Goal: Task Accomplishment & Management: Use online tool/utility

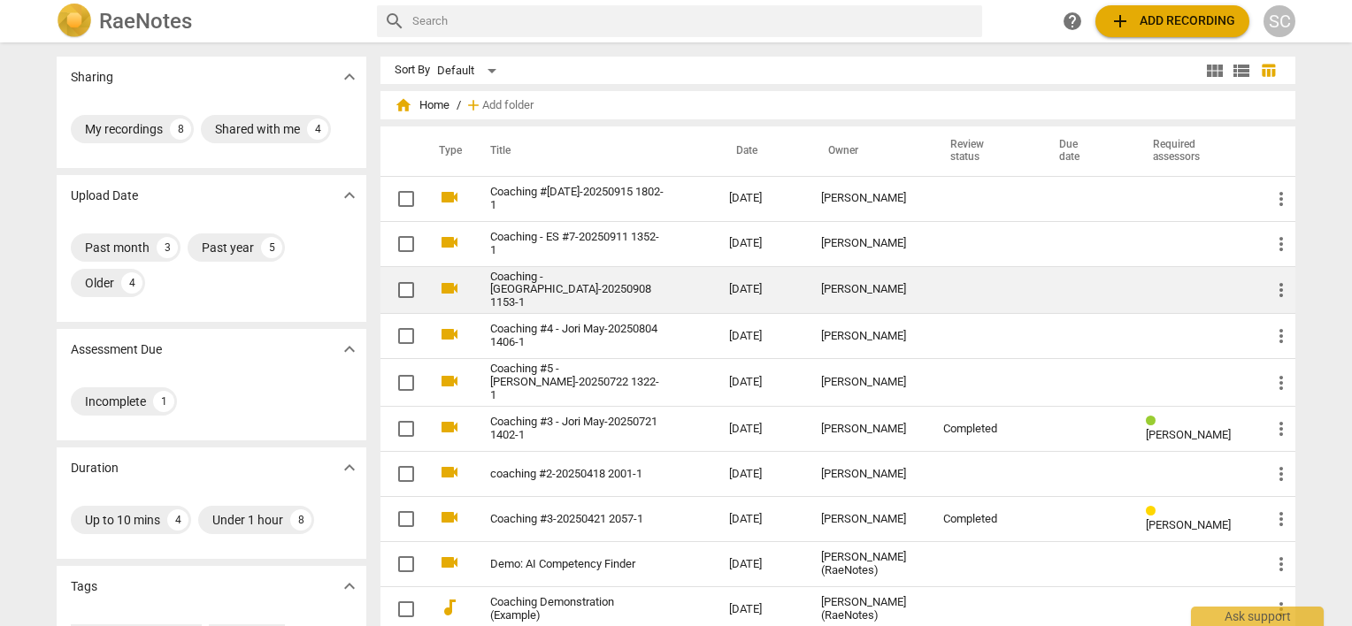
click at [584, 287] on link "Coaching - [GEOGRAPHIC_DATA]-20250908 1153-1" at bounding box center [577, 291] width 175 height 40
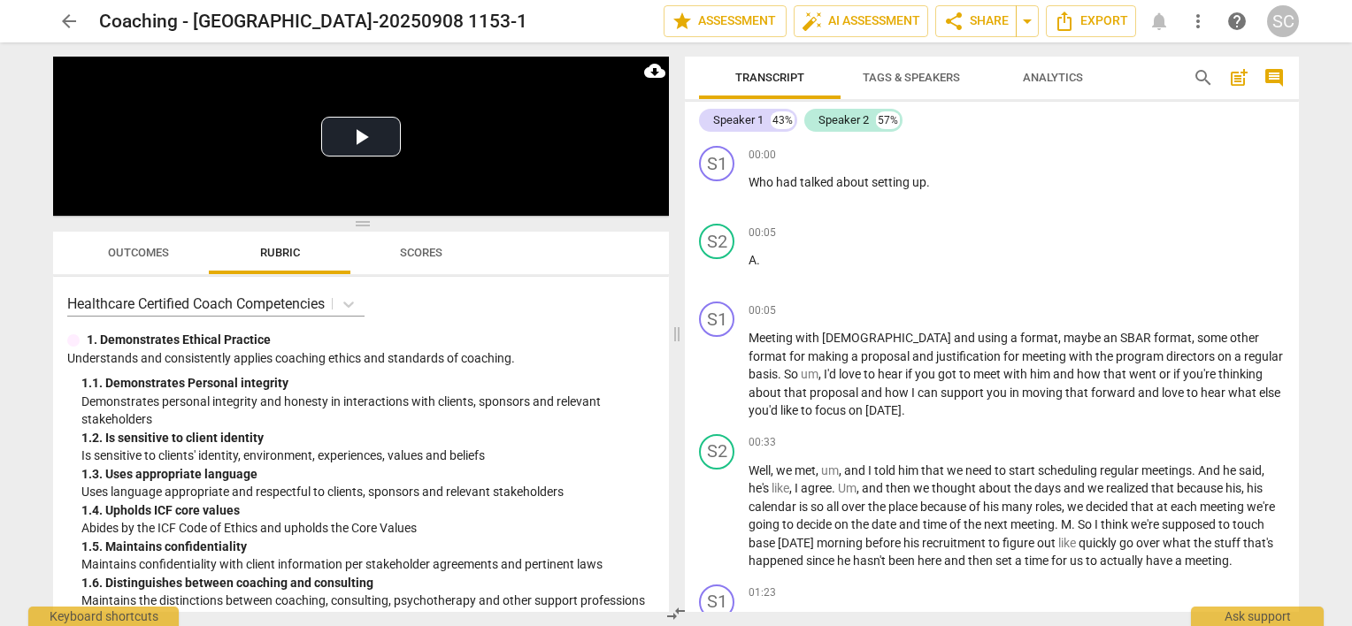
click at [63, 19] on span "arrow_back" at bounding box center [68, 21] width 21 height 21
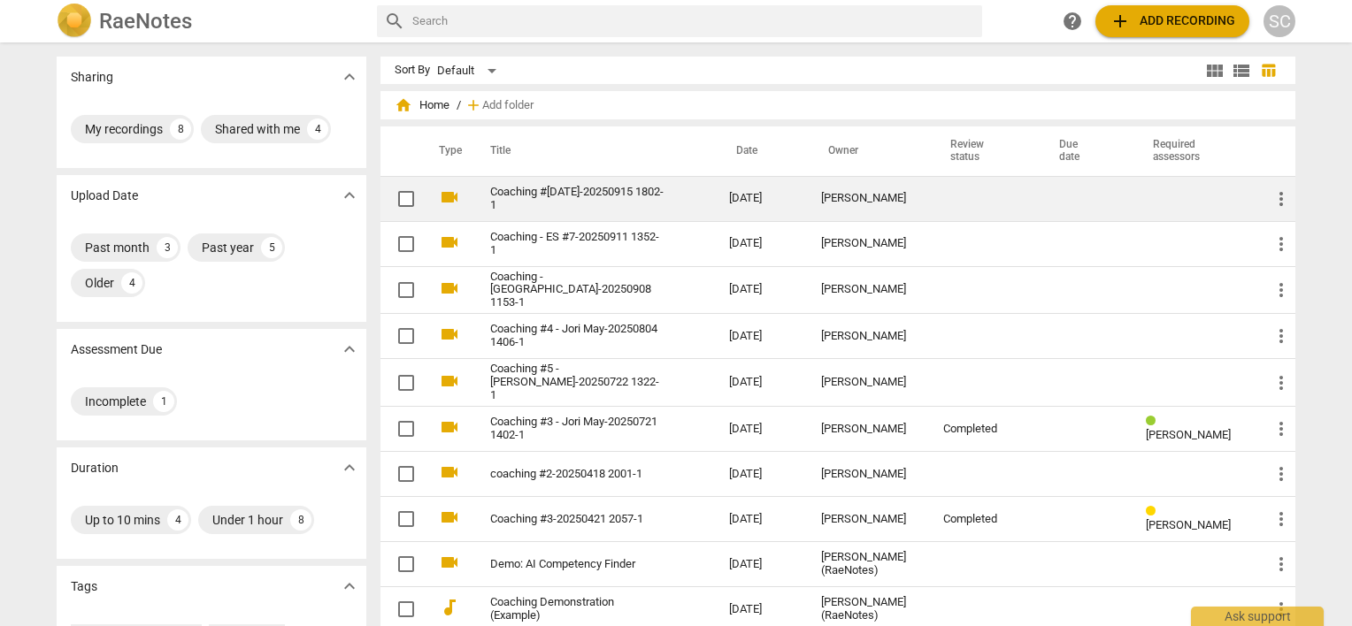
click at [593, 194] on link "Coaching #[DATE]-20250915 1802-1" at bounding box center [577, 199] width 175 height 27
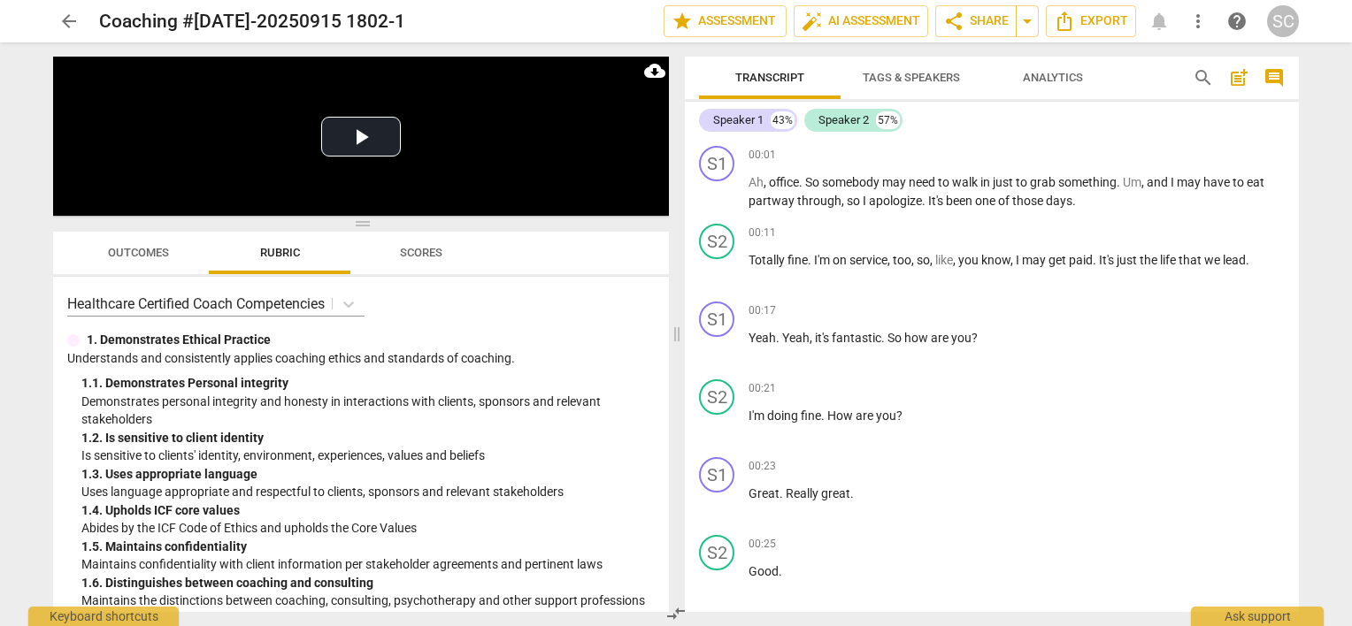
click at [71, 19] on span "arrow_back" at bounding box center [68, 21] width 21 height 21
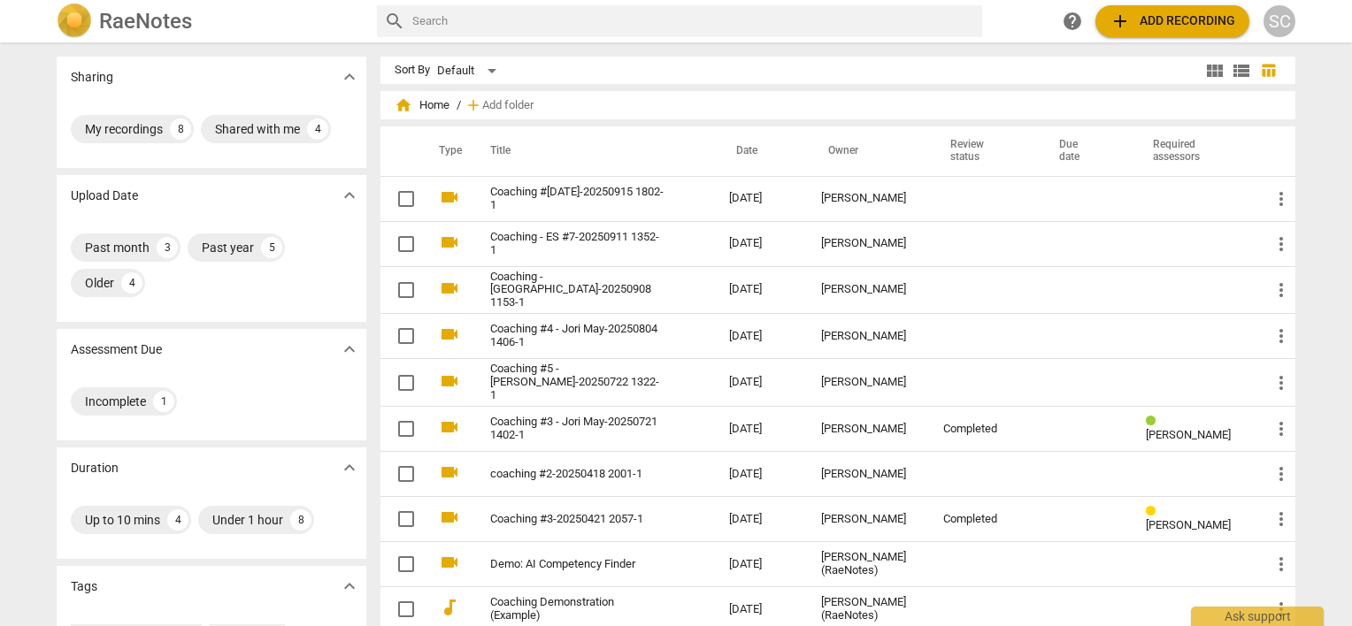
click at [1154, 19] on span "add Add recording" at bounding box center [1172, 21] width 126 height 21
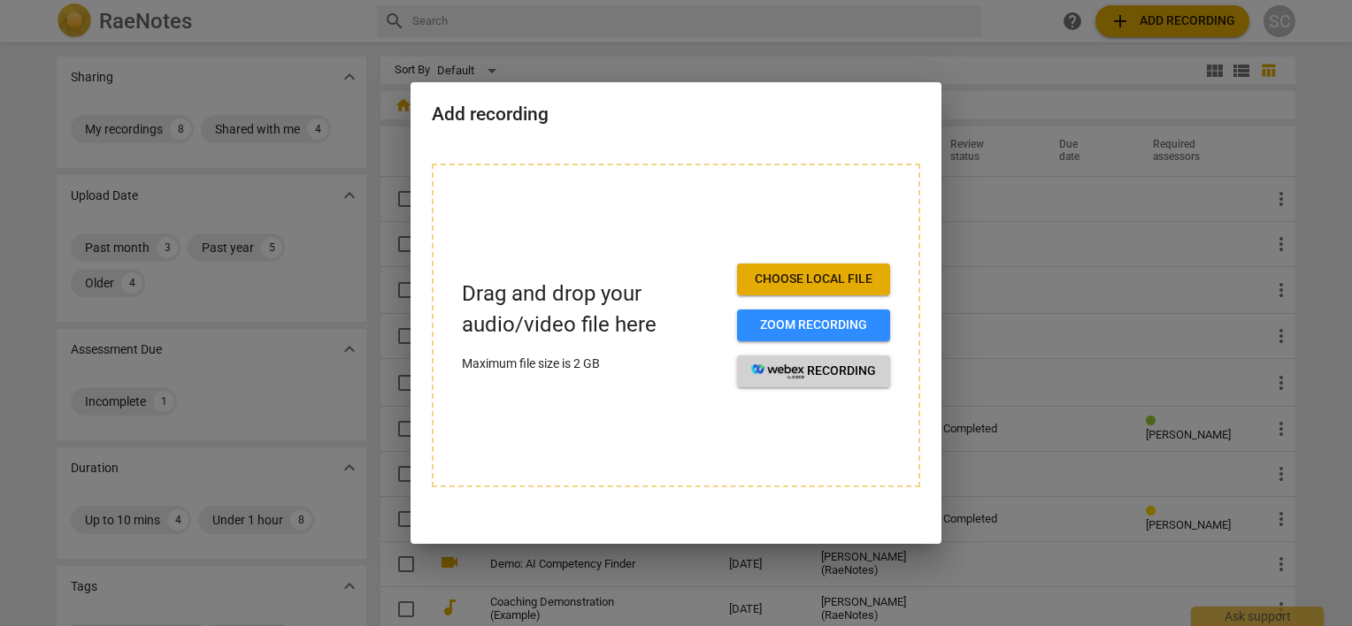
click at [807, 372] on span "recording" at bounding box center [813, 372] width 125 height 18
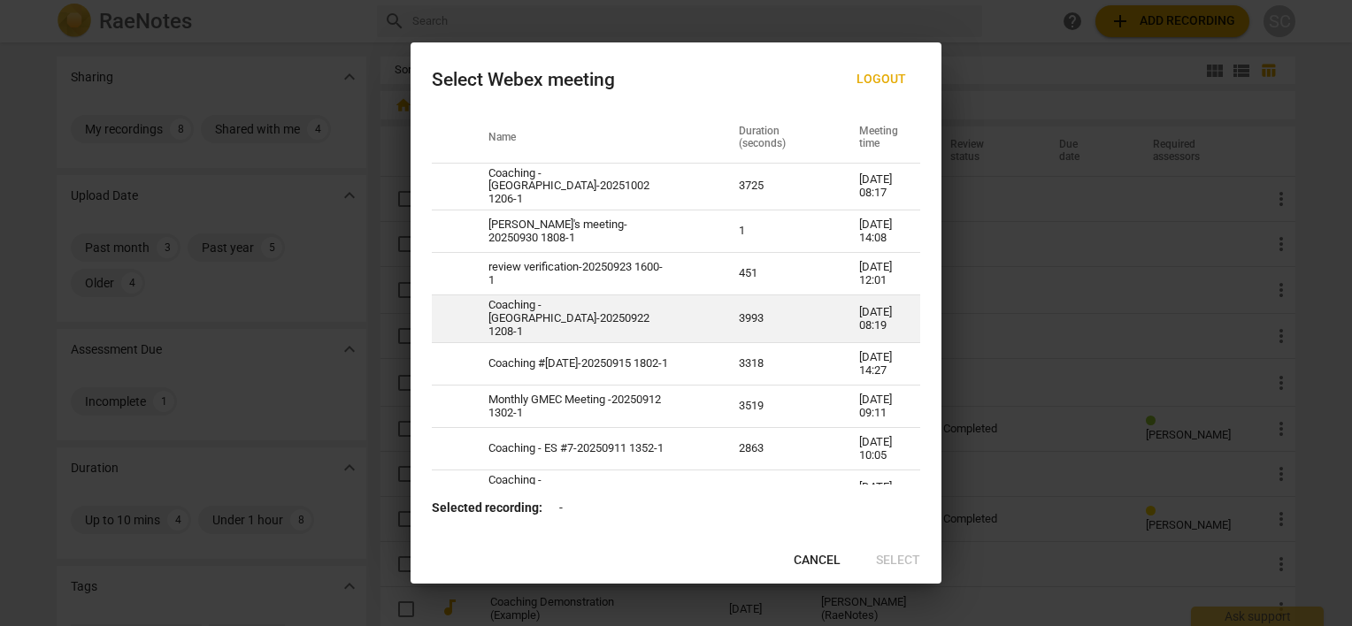
click at [548, 328] on td "Coaching - [GEOGRAPHIC_DATA]-20250922 1208-1" at bounding box center [592, 319] width 250 height 48
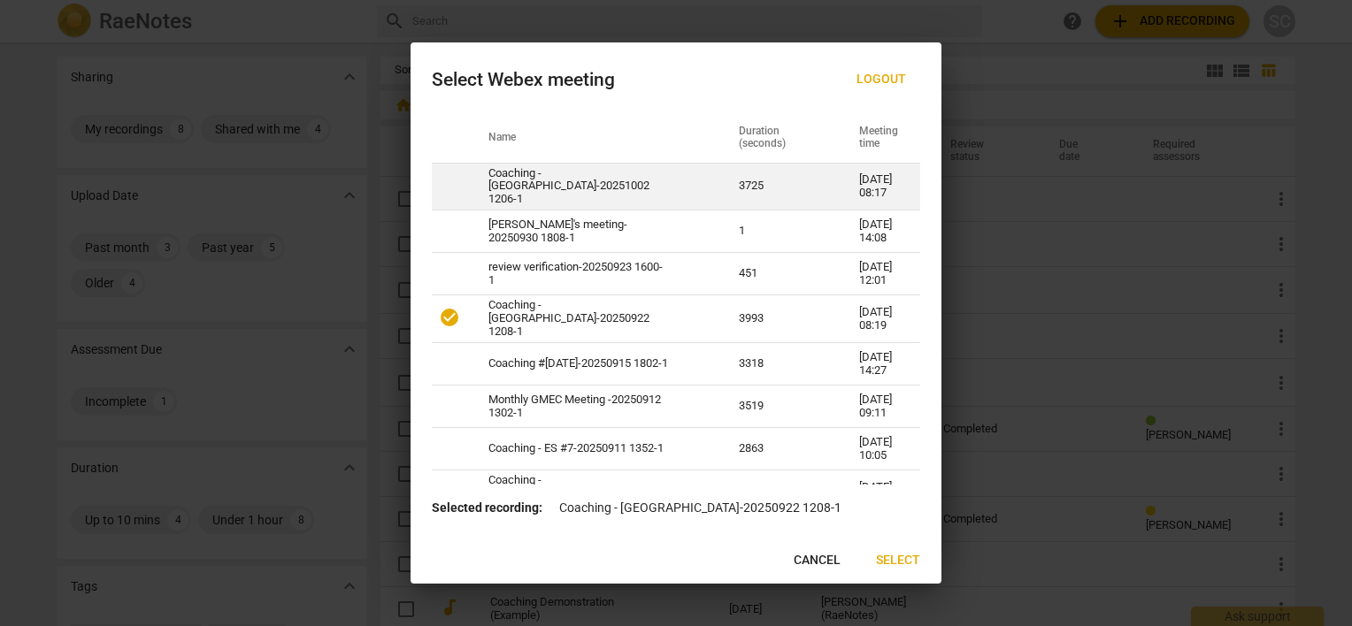
click at [539, 182] on td "Coaching - [GEOGRAPHIC_DATA]-20251002 1206-1" at bounding box center [592, 187] width 250 height 48
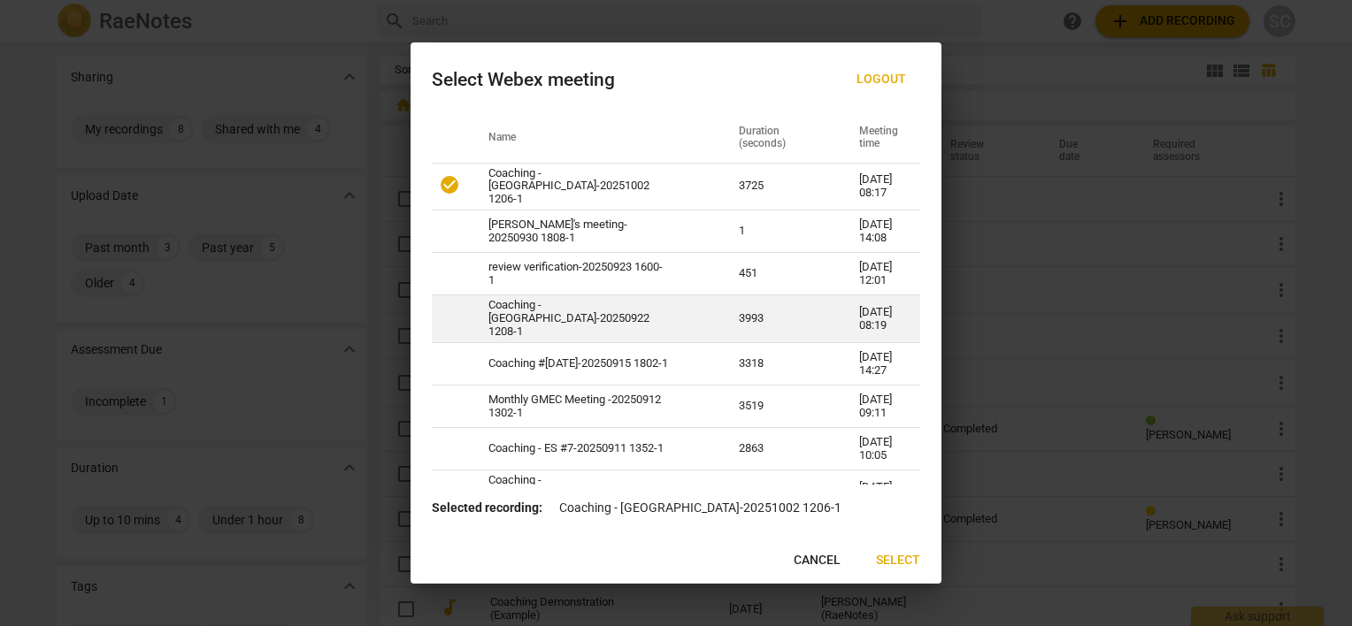
click at [563, 323] on td "Coaching - [GEOGRAPHIC_DATA]-20250922 1208-1" at bounding box center [592, 319] width 250 height 48
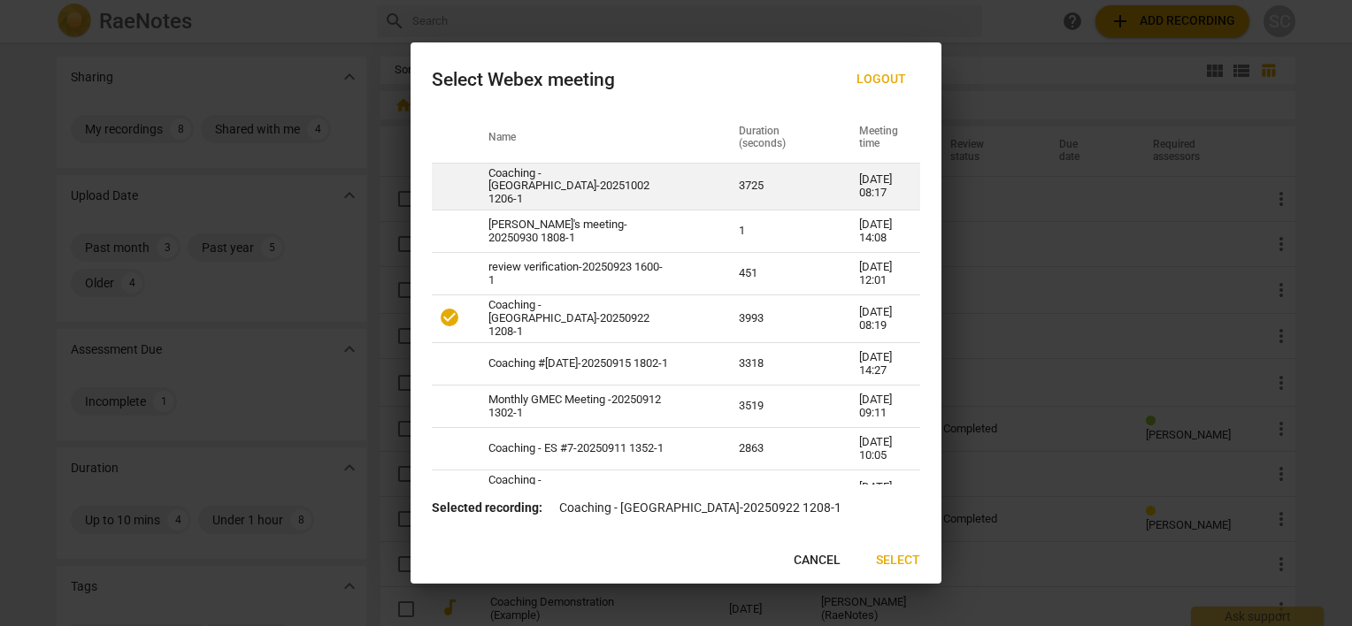
click at [533, 207] on td "Coaching - [GEOGRAPHIC_DATA]-20251002 1206-1" at bounding box center [592, 187] width 250 height 48
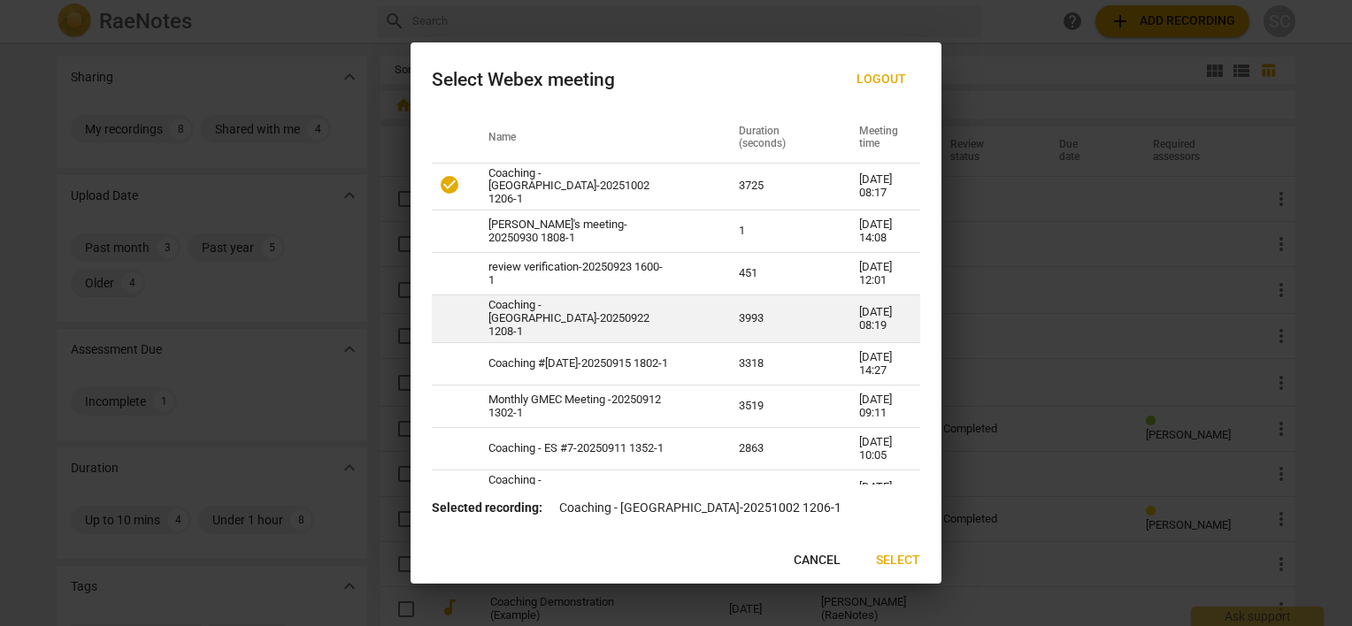
click at [558, 335] on td "Coaching - [GEOGRAPHIC_DATA]-20250922 1208-1" at bounding box center [592, 319] width 250 height 48
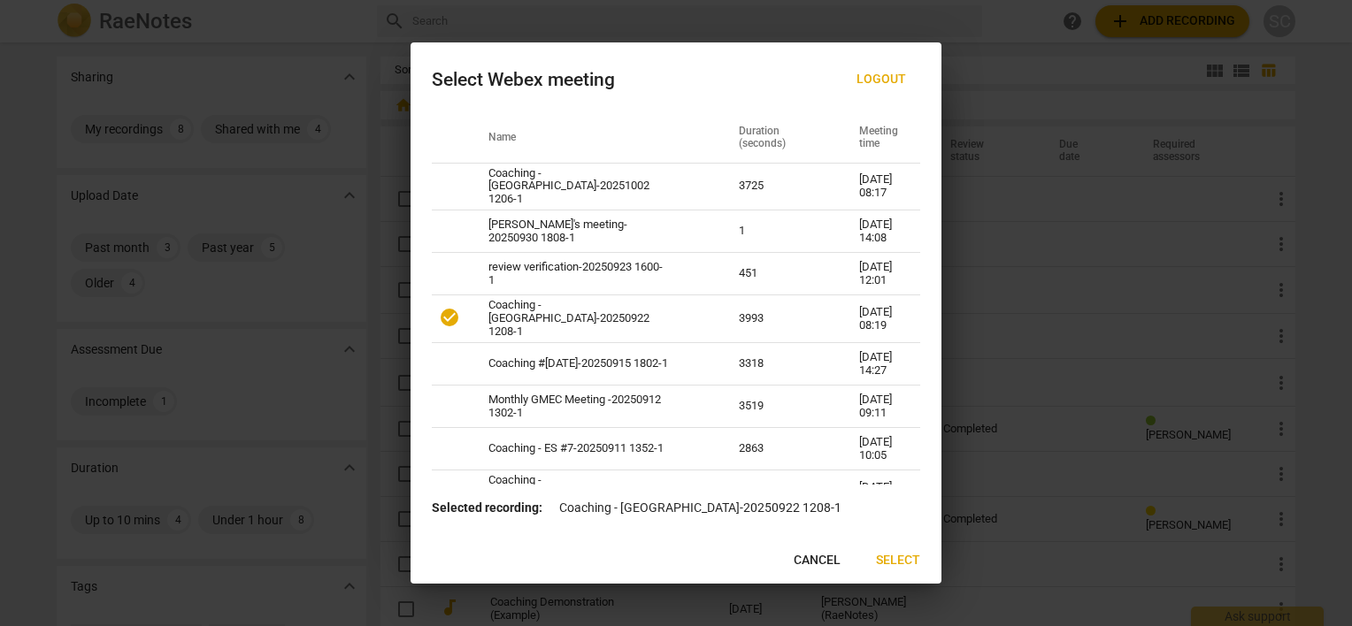
click at [897, 563] on span "Select" at bounding box center [898, 561] width 44 height 18
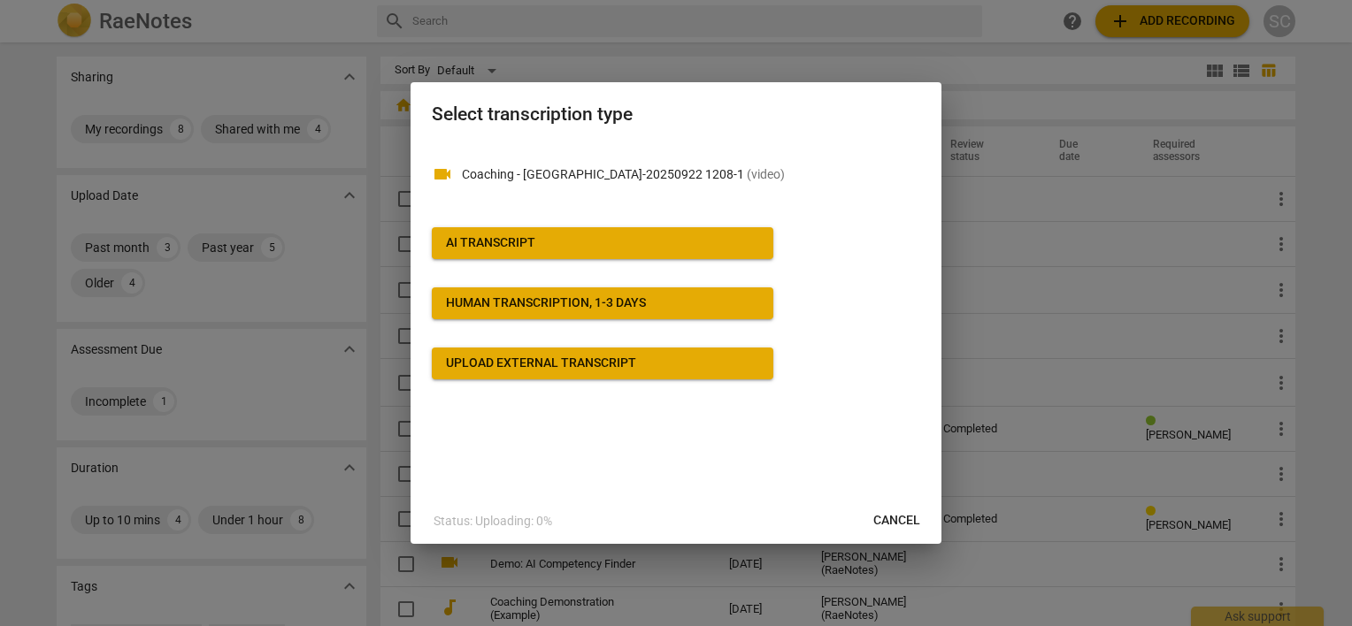
click at [529, 239] on div "AI Transcript" at bounding box center [490, 243] width 89 height 18
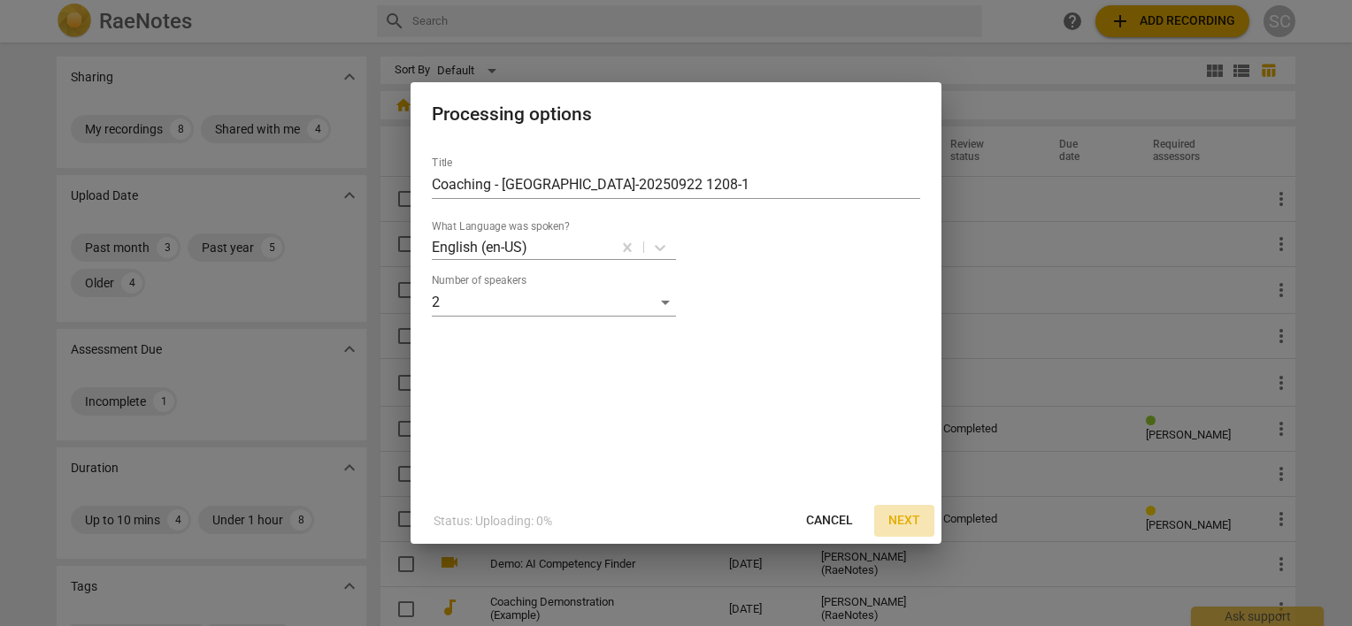
click at [916, 519] on span "Next" at bounding box center [904, 521] width 32 height 18
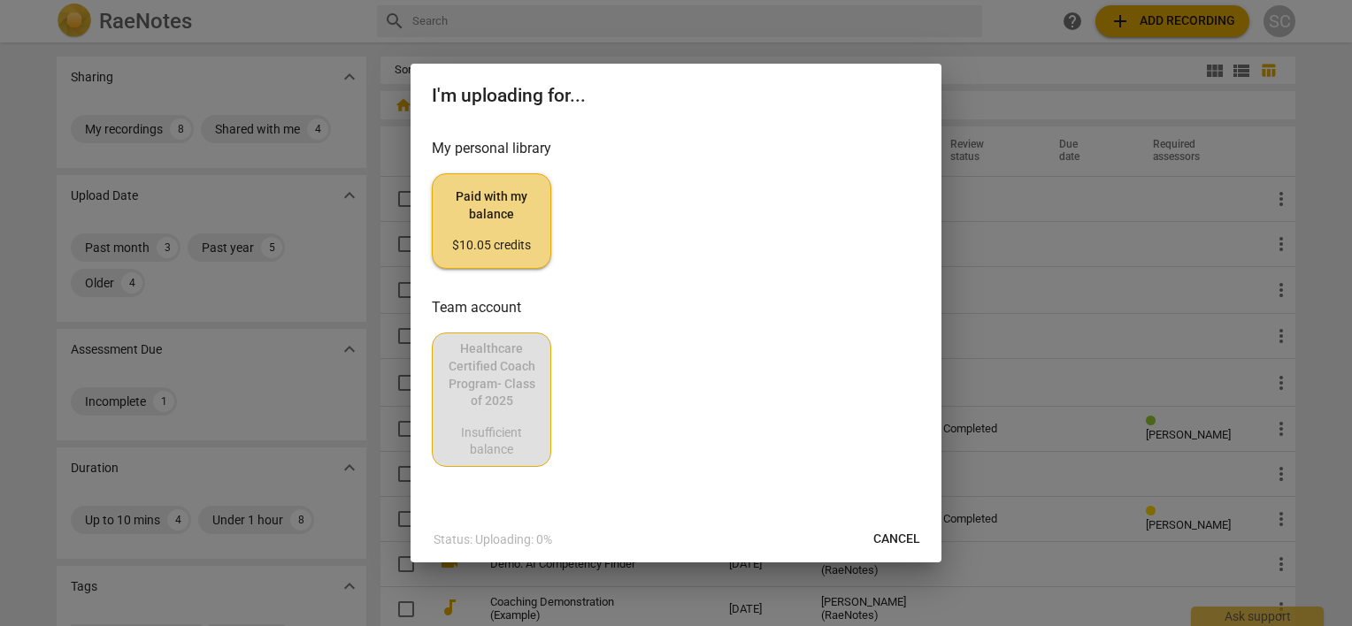
click at [481, 212] on span "Paid with my balance $10.05 credits" at bounding box center [491, 221] width 89 height 66
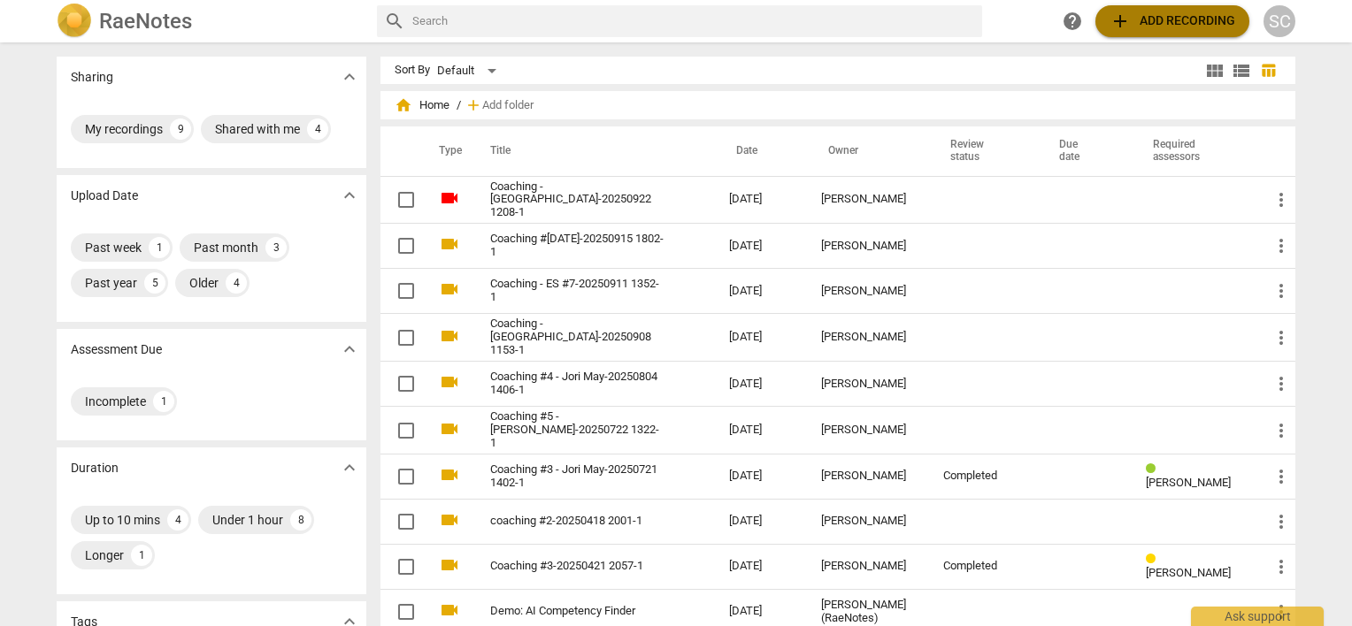
click at [1193, 12] on span "add Add recording" at bounding box center [1172, 21] width 126 height 21
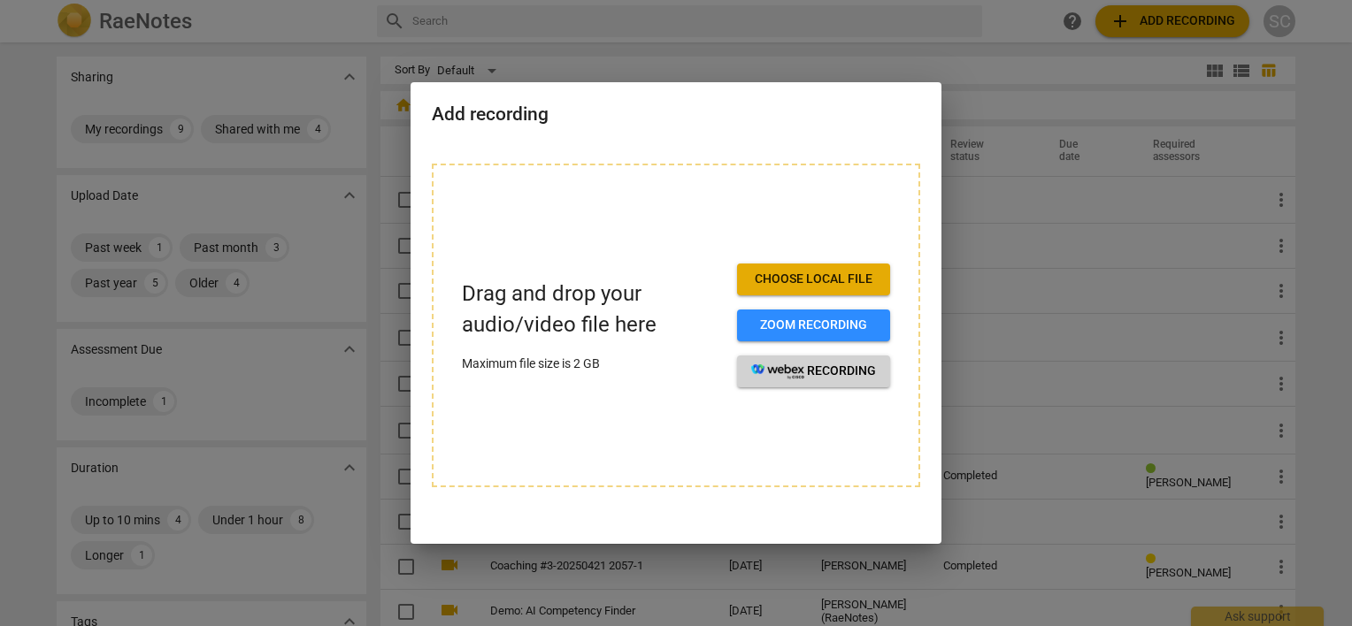
click at [803, 371] on image "button" at bounding box center [777, 371] width 53 height 15
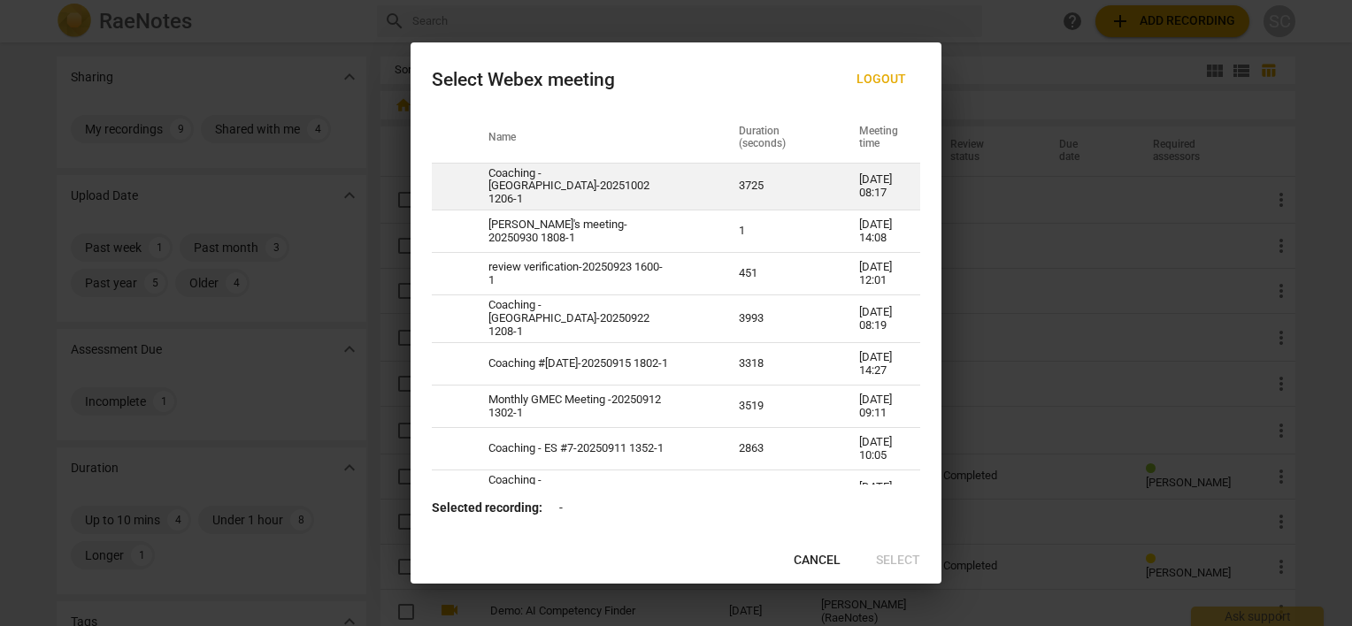
click at [594, 174] on td "Coaching - [GEOGRAPHIC_DATA]-20251002 1206-1" at bounding box center [592, 187] width 250 height 48
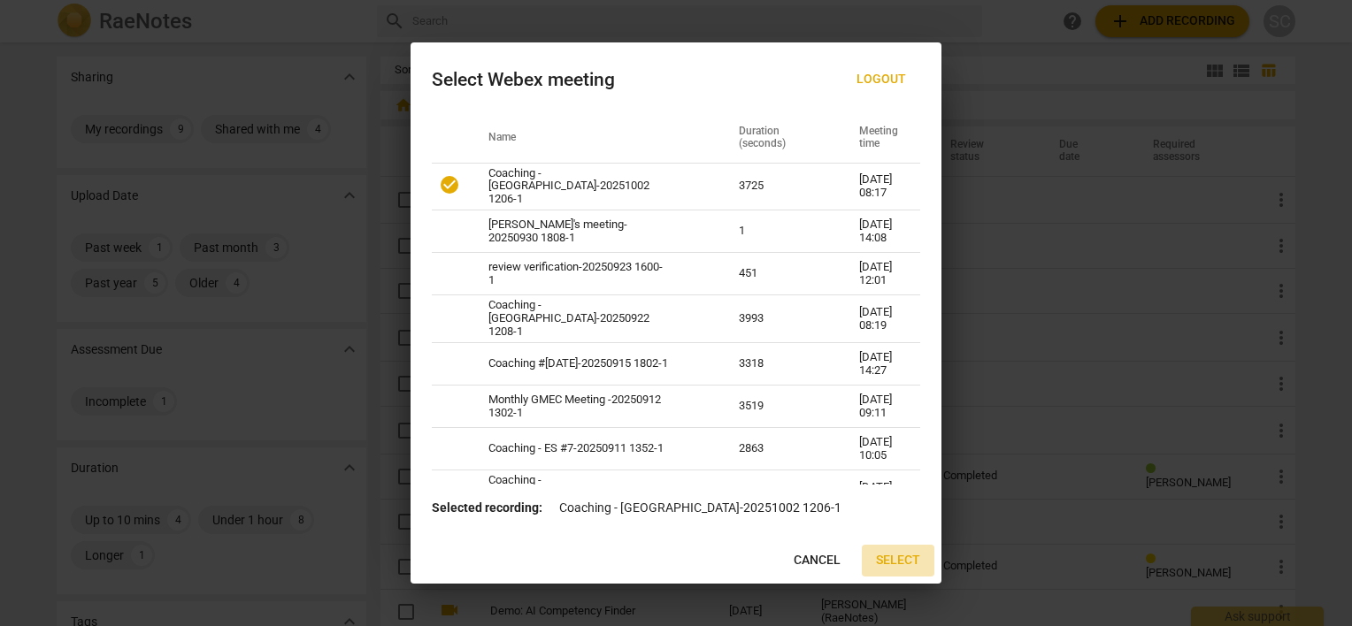
click at [900, 556] on span "Select" at bounding box center [898, 561] width 44 height 18
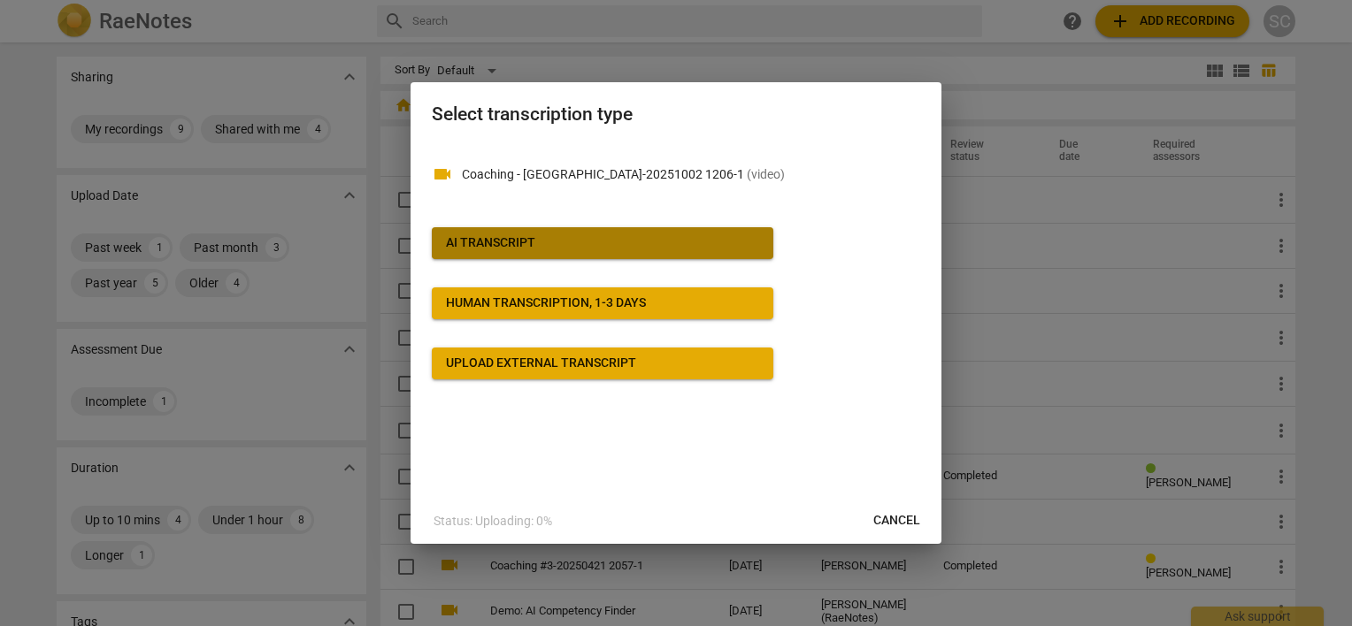
click at [595, 236] on span "AI Transcript" at bounding box center [602, 243] width 313 height 18
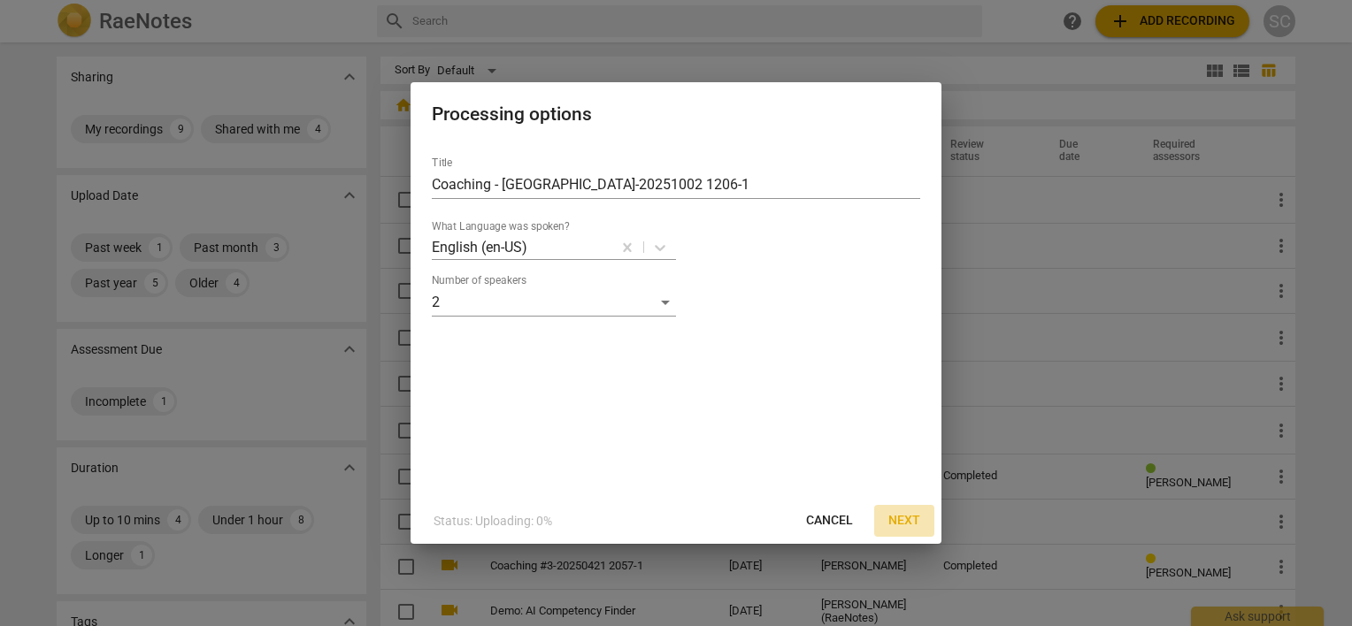
click at [897, 521] on span "Next" at bounding box center [904, 521] width 32 height 18
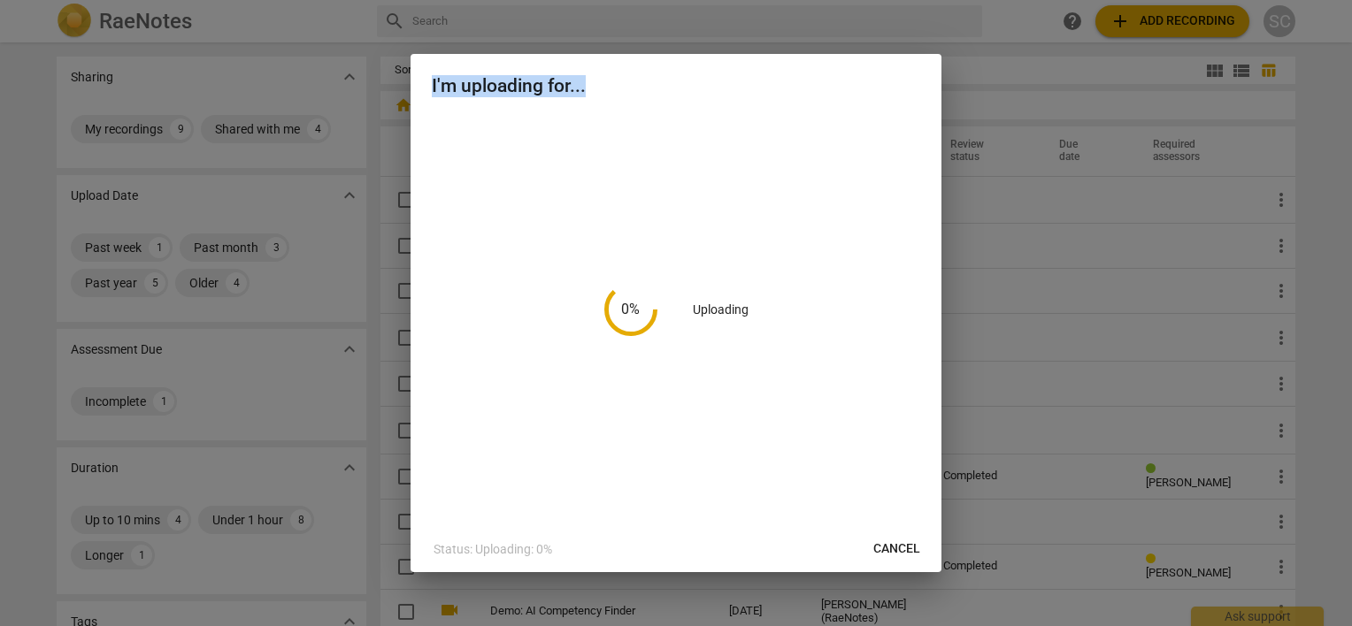
drag, startPoint x: 768, startPoint y: 68, endPoint x: 948, endPoint y: 149, distance: 198.0
click at [948, 149] on div "I'm uploading for... 0 % Uploading Status: Uploading: 0% Cancel" at bounding box center [676, 313] width 1352 height 626
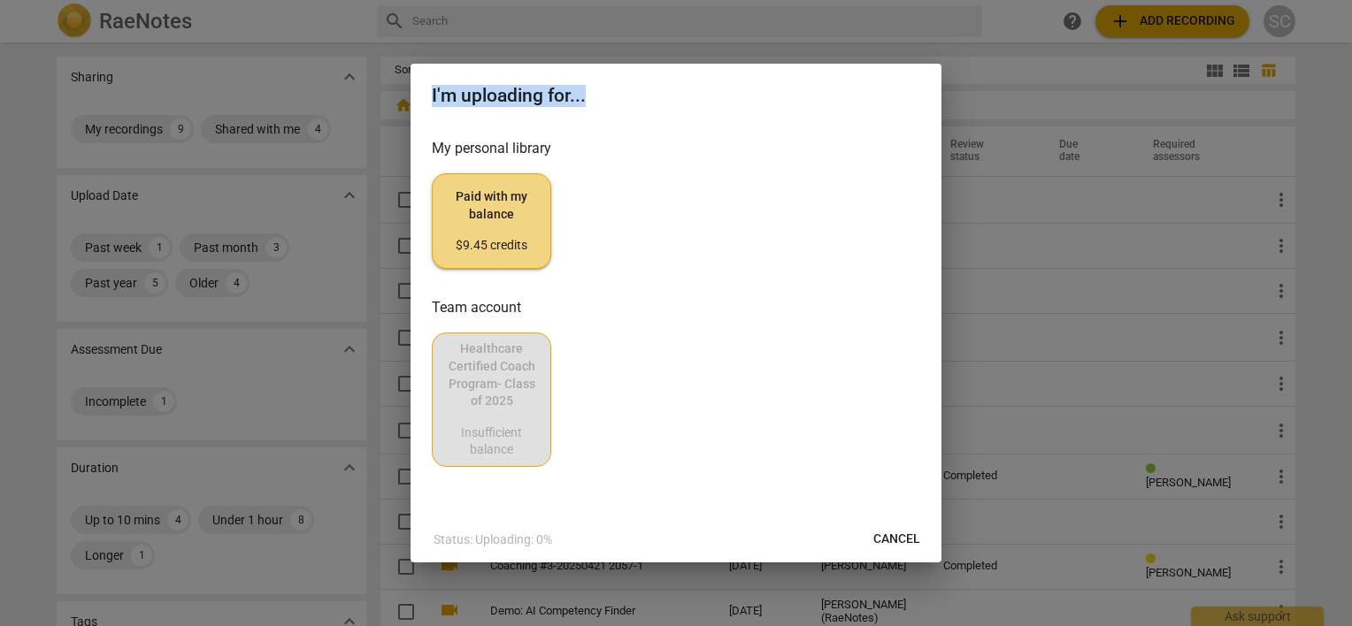
click at [486, 201] on span "Paid with my balance $9.45 credits" at bounding box center [491, 221] width 89 height 66
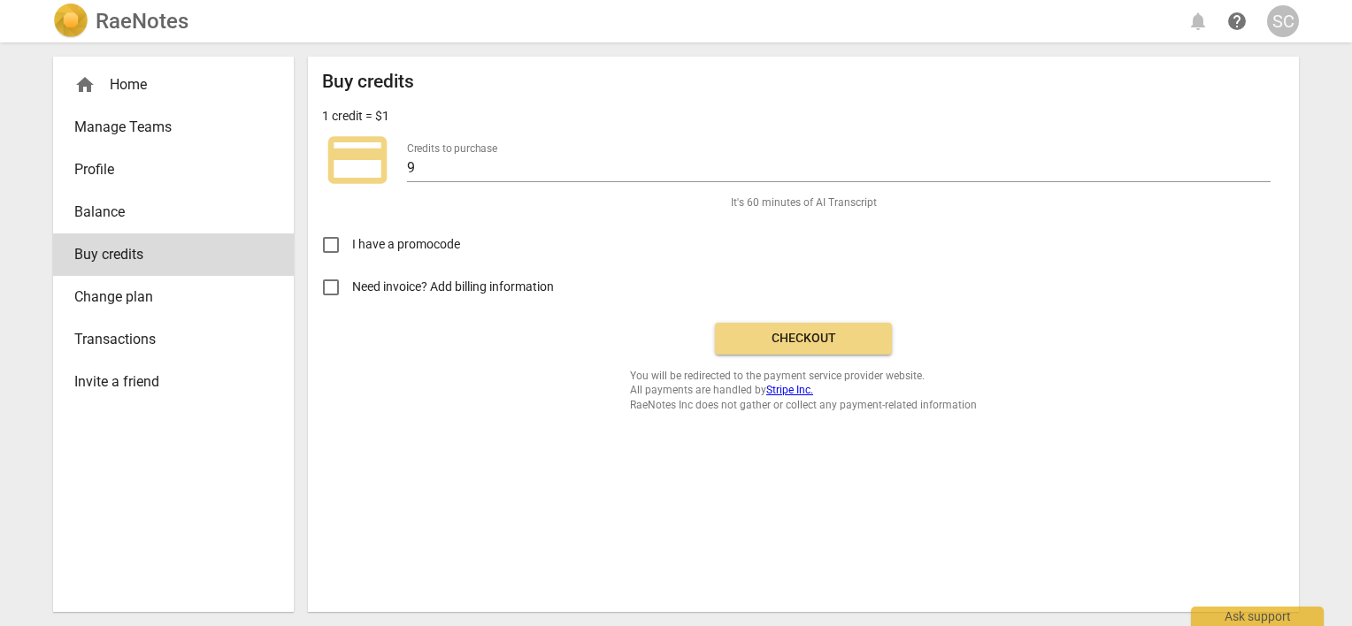
click at [170, 18] on h2 "RaeNotes" at bounding box center [142, 21] width 93 height 25
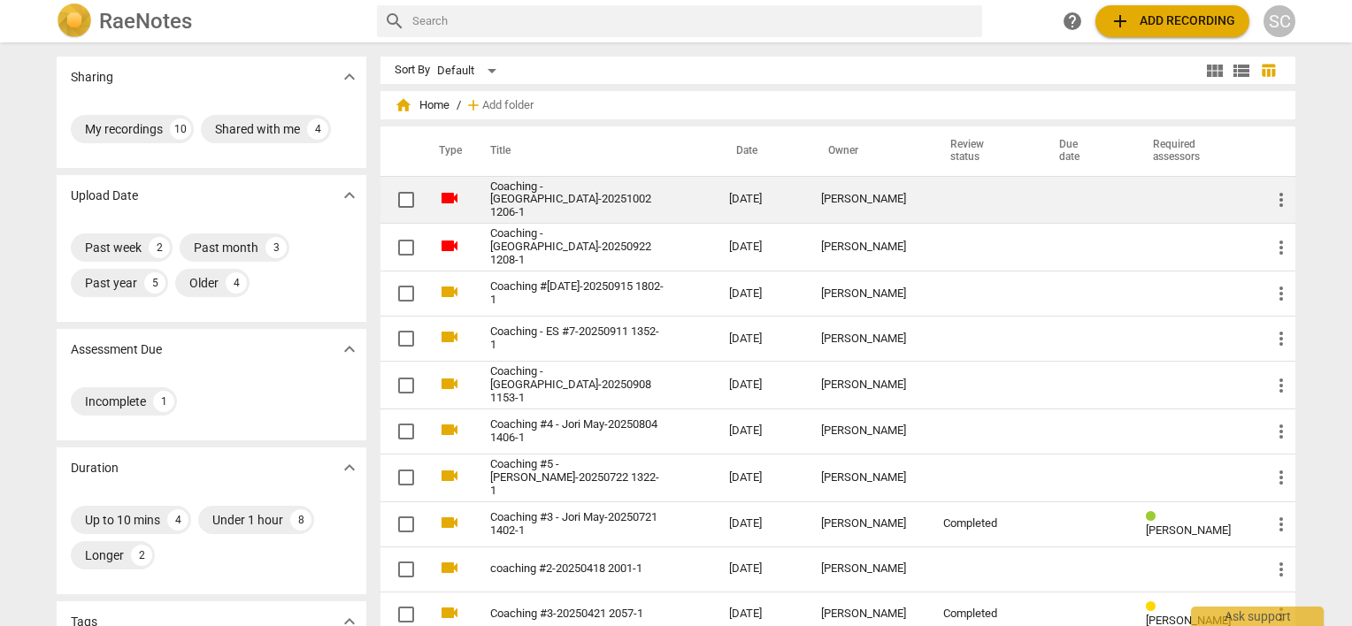
click at [397, 200] on input "checkbox" at bounding box center [405, 199] width 37 height 21
checkbox input "false"
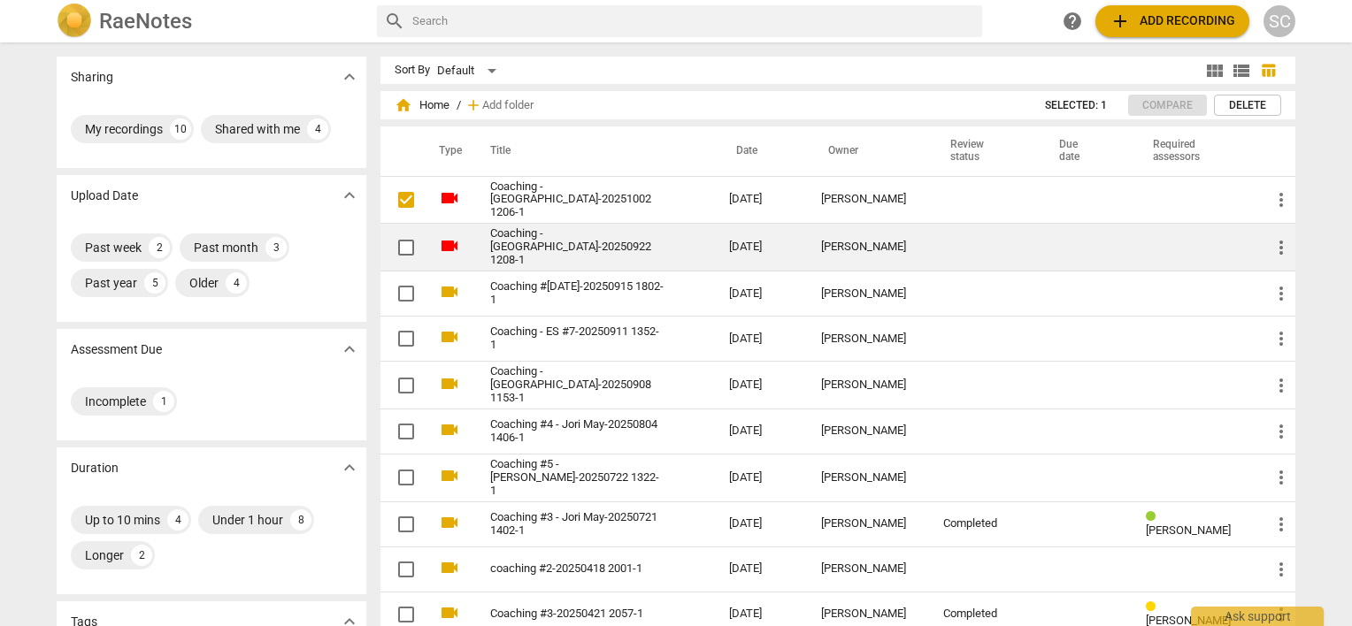
click at [410, 241] on input "checkbox" at bounding box center [405, 247] width 37 height 21
checkbox input "false"
click at [556, 246] on link "Coaching - [GEOGRAPHIC_DATA]-20250922 1208-1" at bounding box center [577, 247] width 175 height 40
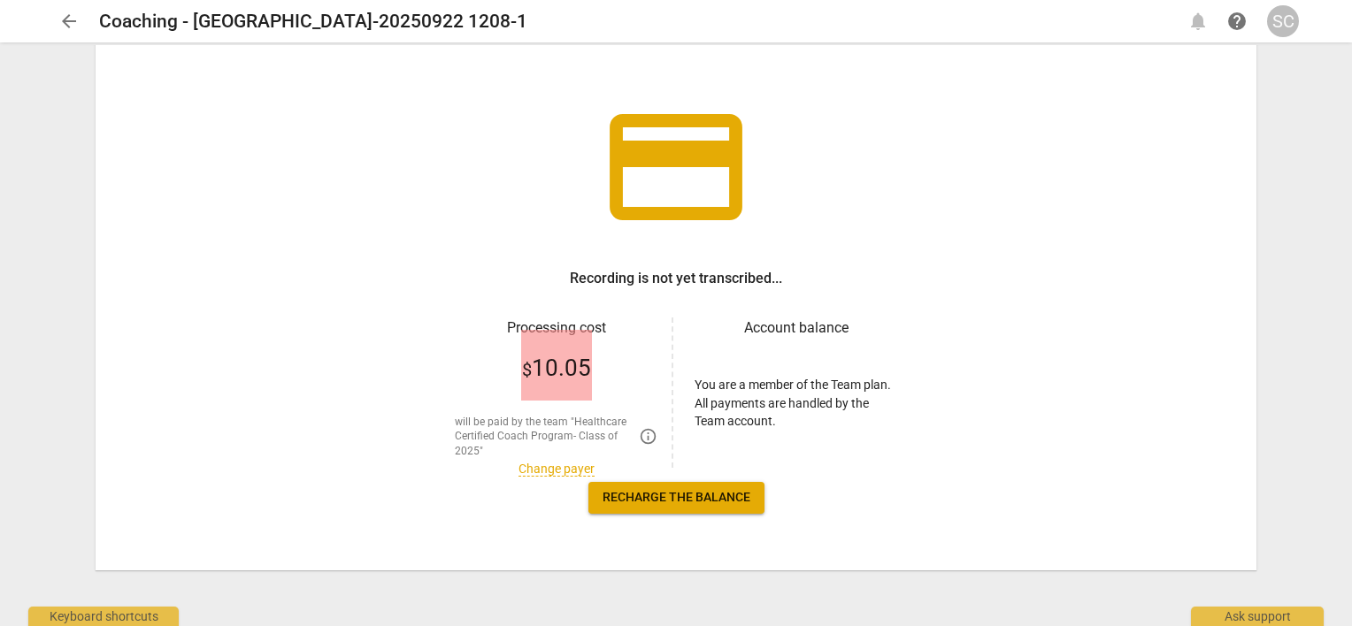
scroll to position [71, 0]
click at [552, 464] on link "Change payer" at bounding box center [556, 469] width 76 height 15
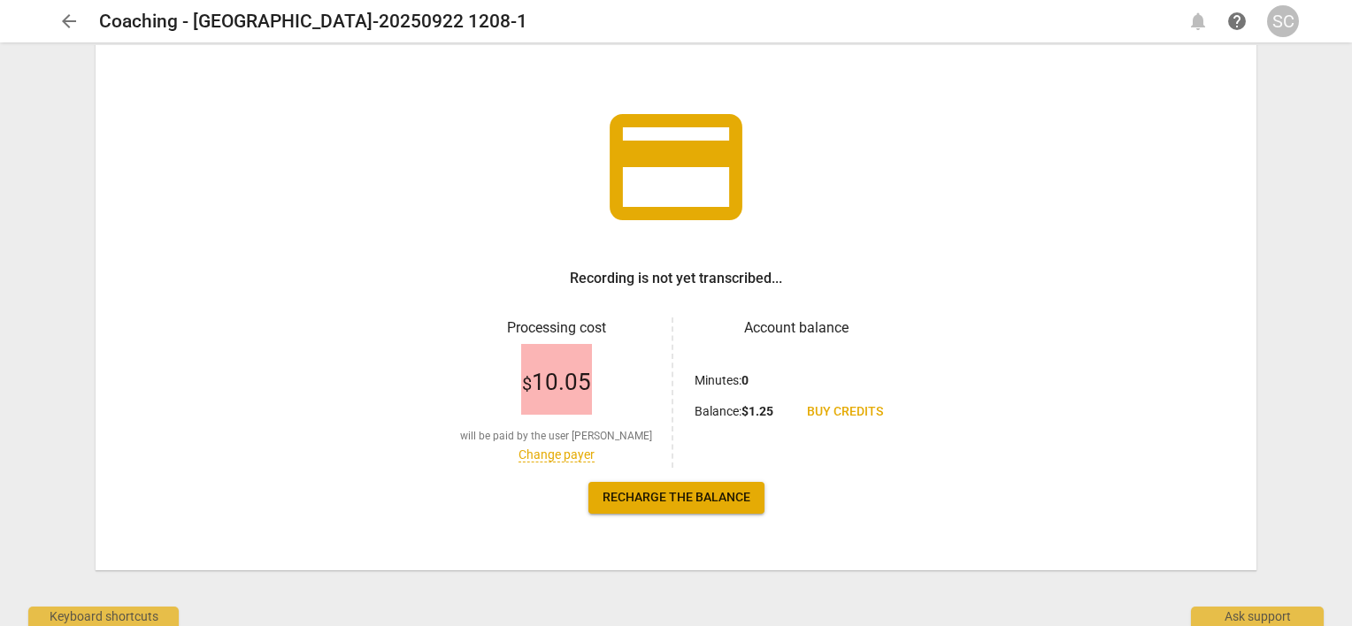
click at [552, 464] on div "$ 10.05 will be paid by the user [PERSON_NAME] Call Change payer" at bounding box center [556, 403] width 203 height 129
click at [80, 14] on span "arrow_back" at bounding box center [69, 21] width 32 height 21
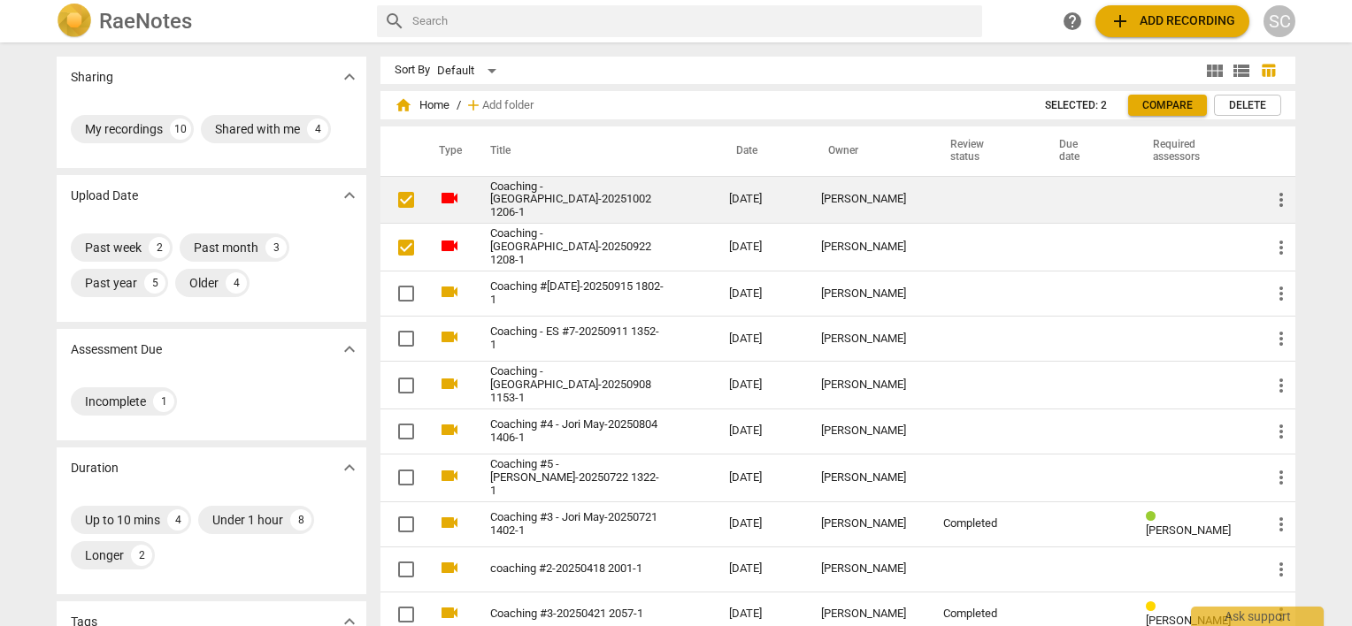
click at [531, 195] on link "Coaching - [GEOGRAPHIC_DATA]-20251002 1206-1" at bounding box center [577, 200] width 175 height 40
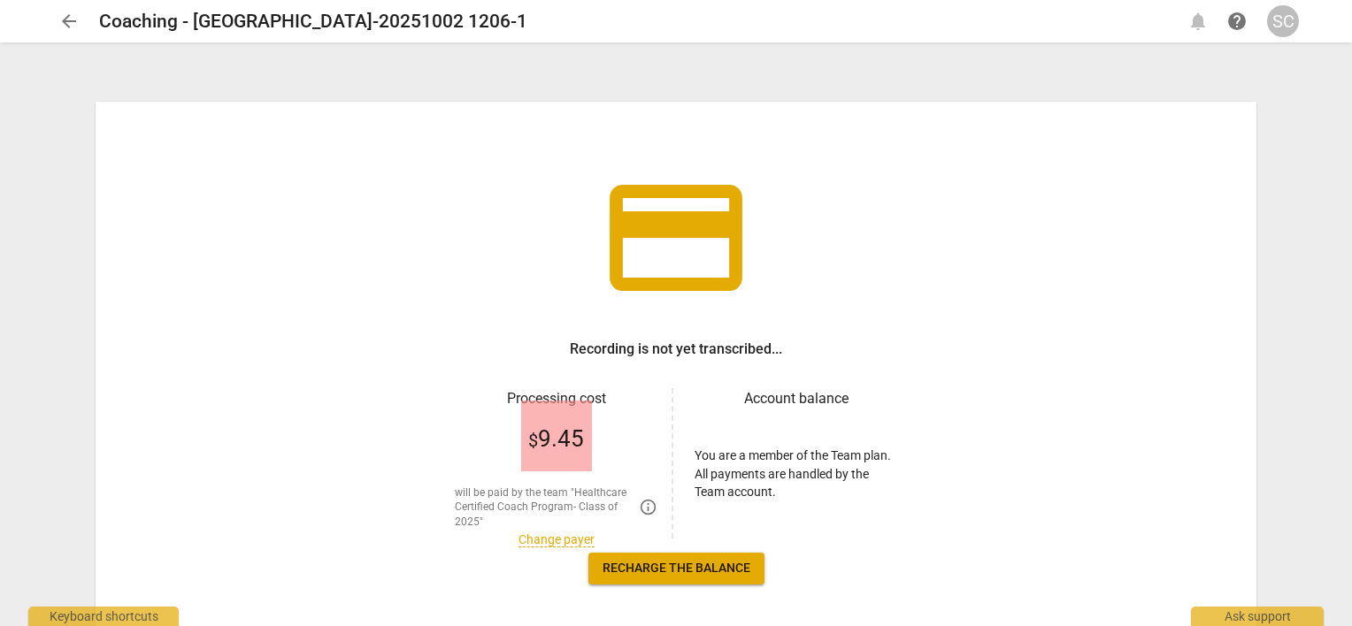
click at [530, 539] on link "Change payer" at bounding box center [556, 540] width 76 height 15
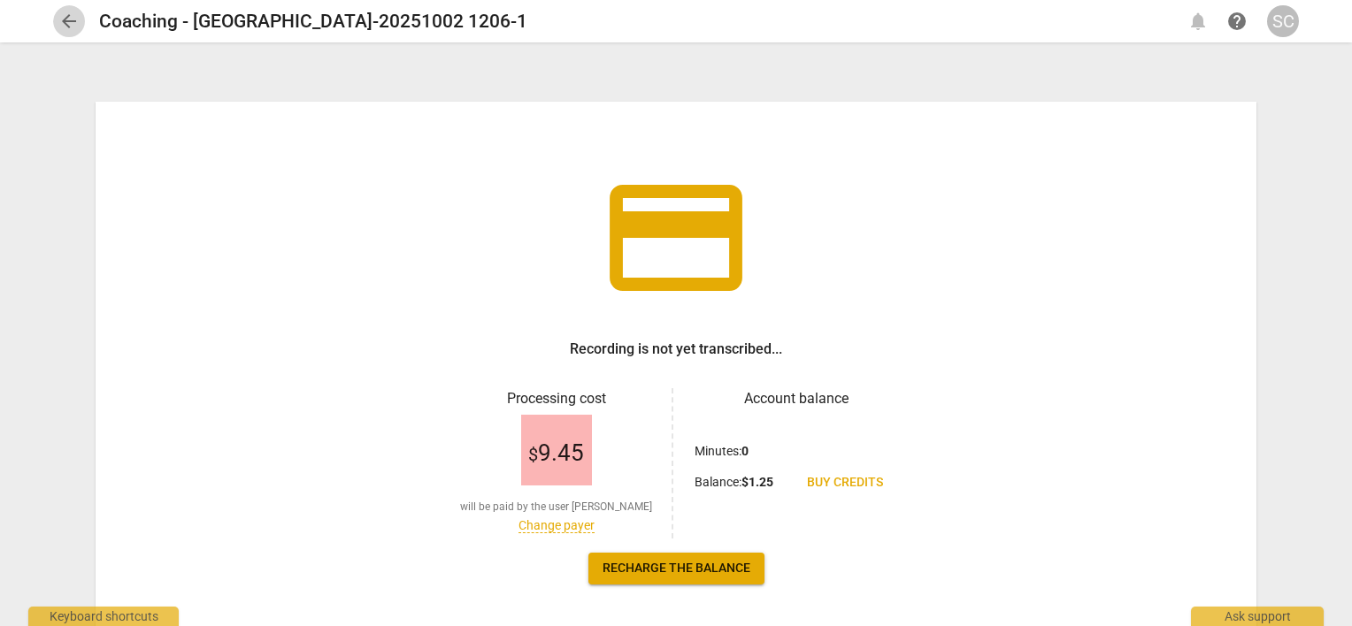
click at [67, 31] on span "arrow_back" at bounding box center [68, 21] width 21 height 21
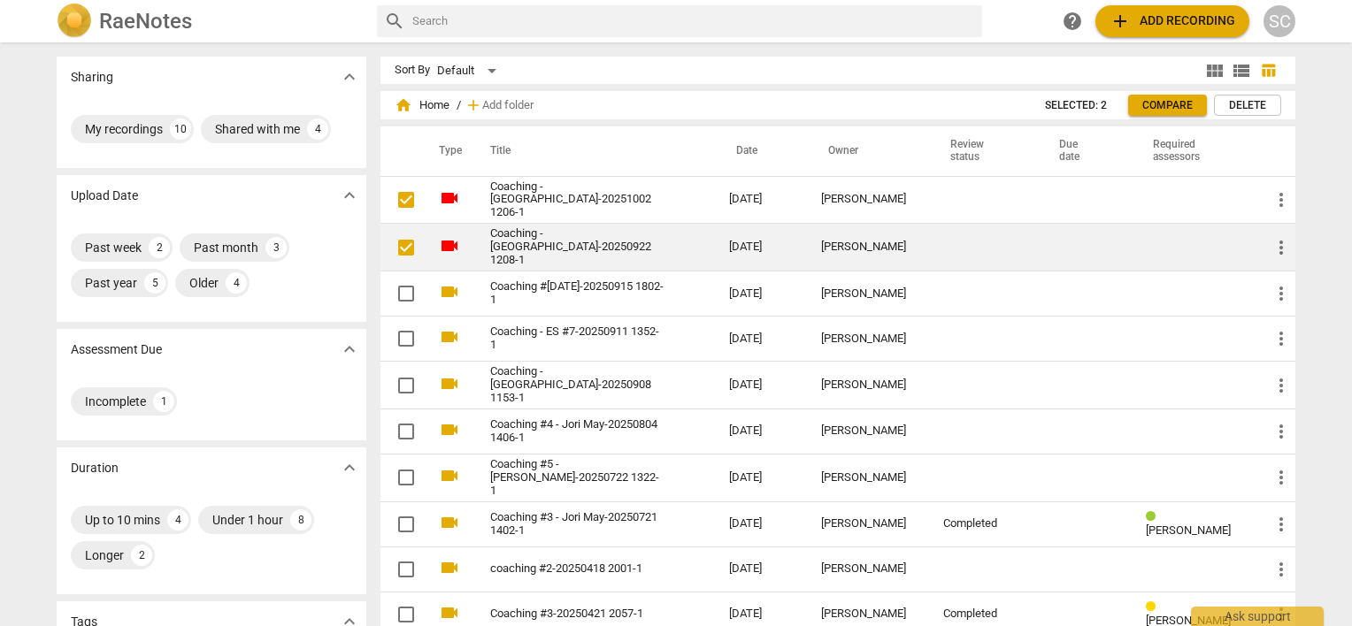
click at [554, 237] on link "Coaching - [GEOGRAPHIC_DATA]-20250922 1208-1" at bounding box center [577, 247] width 175 height 40
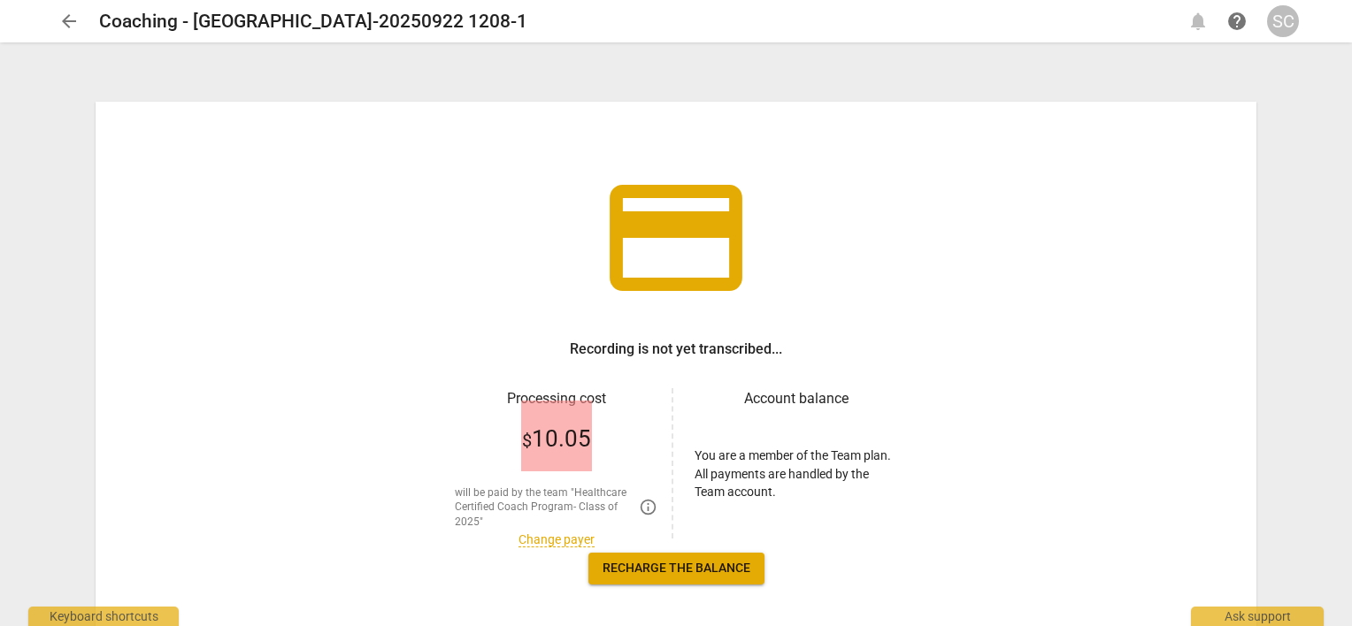
click at [567, 547] on link "Change payer" at bounding box center [556, 540] width 76 height 15
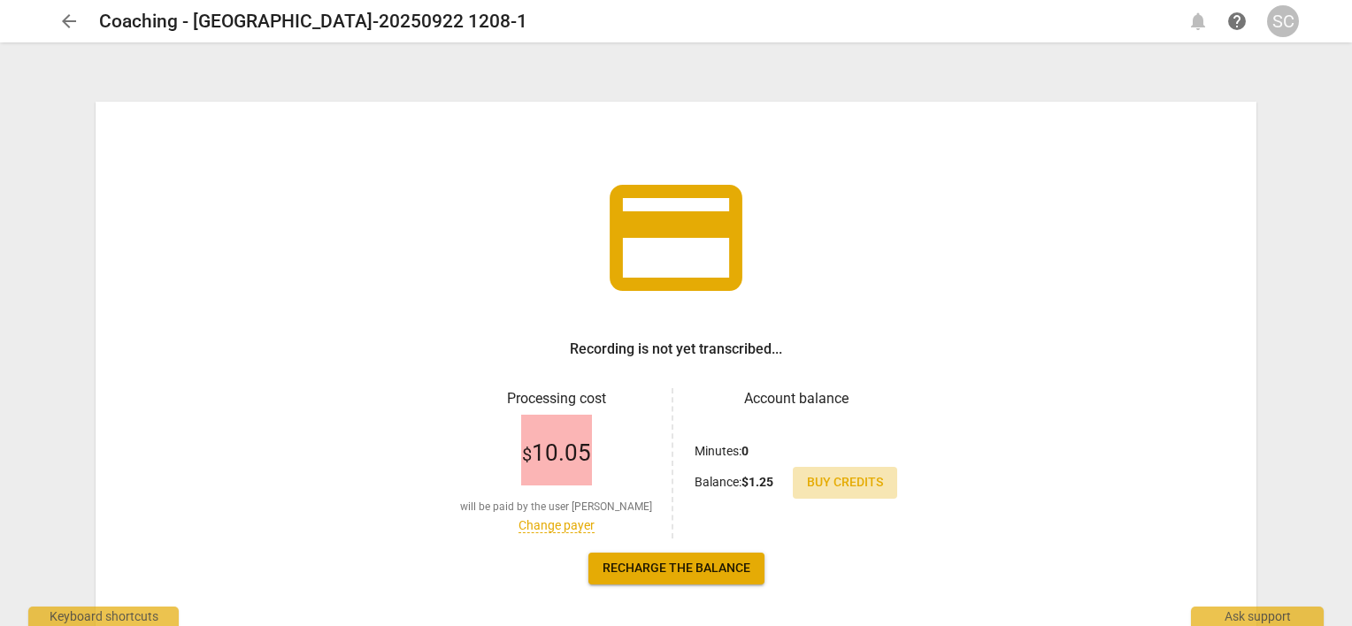
click at [829, 485] on span "Buy credits" at bounding box center [845, 483] width 76 height 18
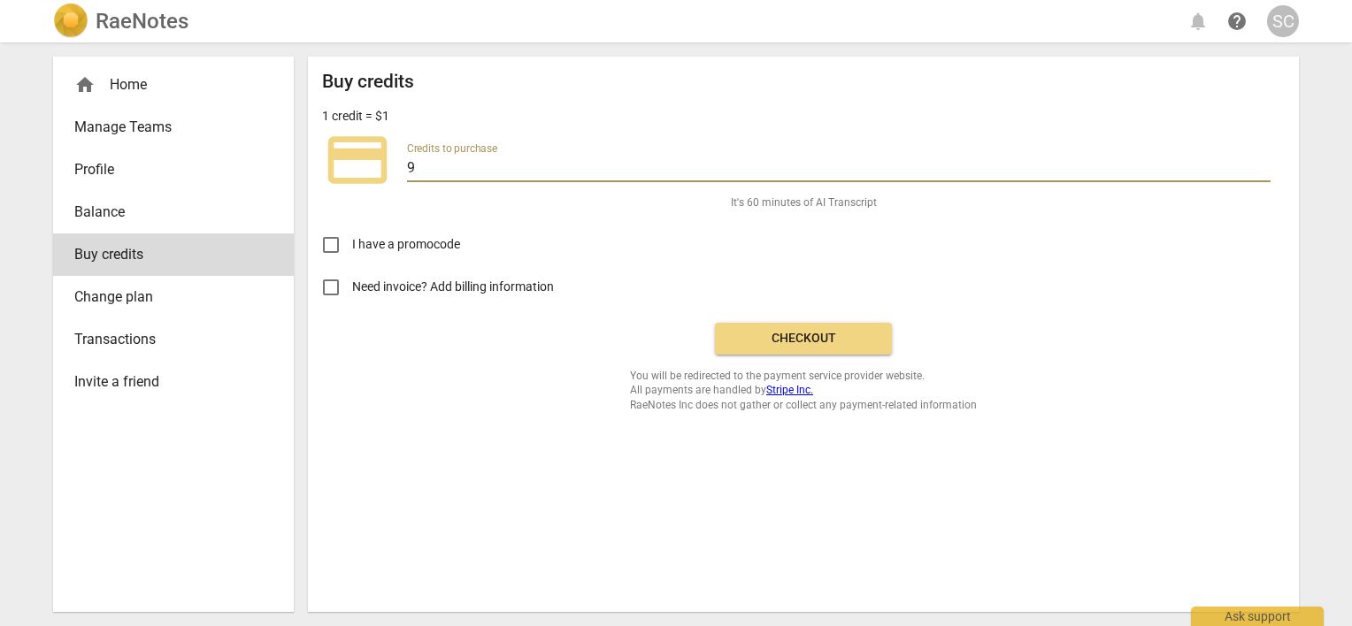
drag, startPoint x: 434, startPoint y: 166, endPoint x: 337, endPoint y: 165, distance: 97.3
click at [337, 165] on div "credit_card Credits to purchase 9" at bounding box center [803, 160] width 962 height 71
type input "20"
click at [835, 347] on span "Checkout" at bounding box center [803, 339] width 149 height 18
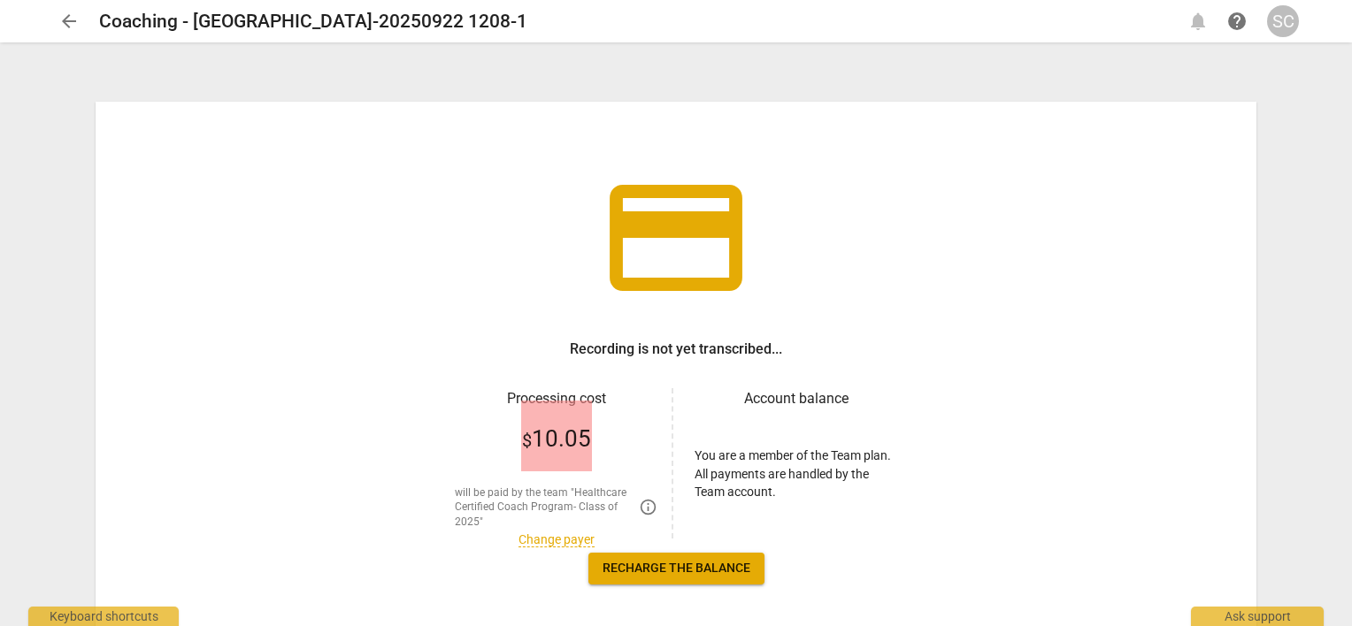
click at [544, 540] on link "Change payer" at bounding box center [556, 540] width 76 height 15
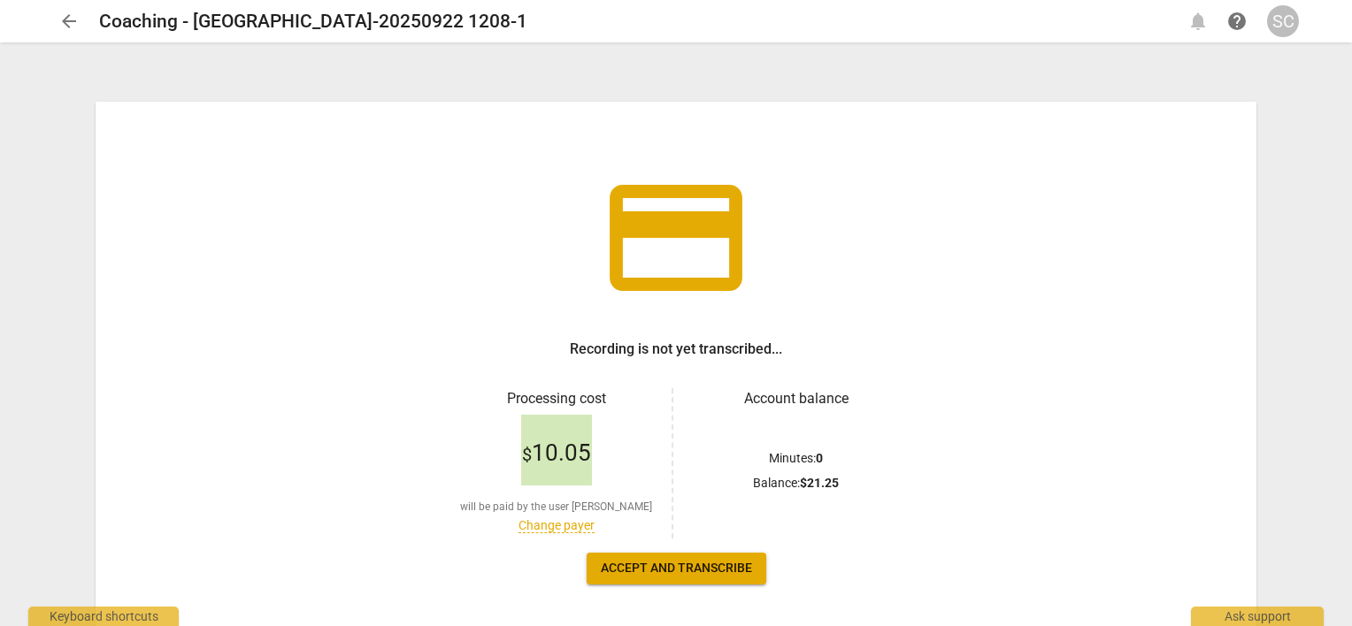
click at [697, 566] on span "Accept and transcribe" at bounding box center [676, 569] width 151 height 18
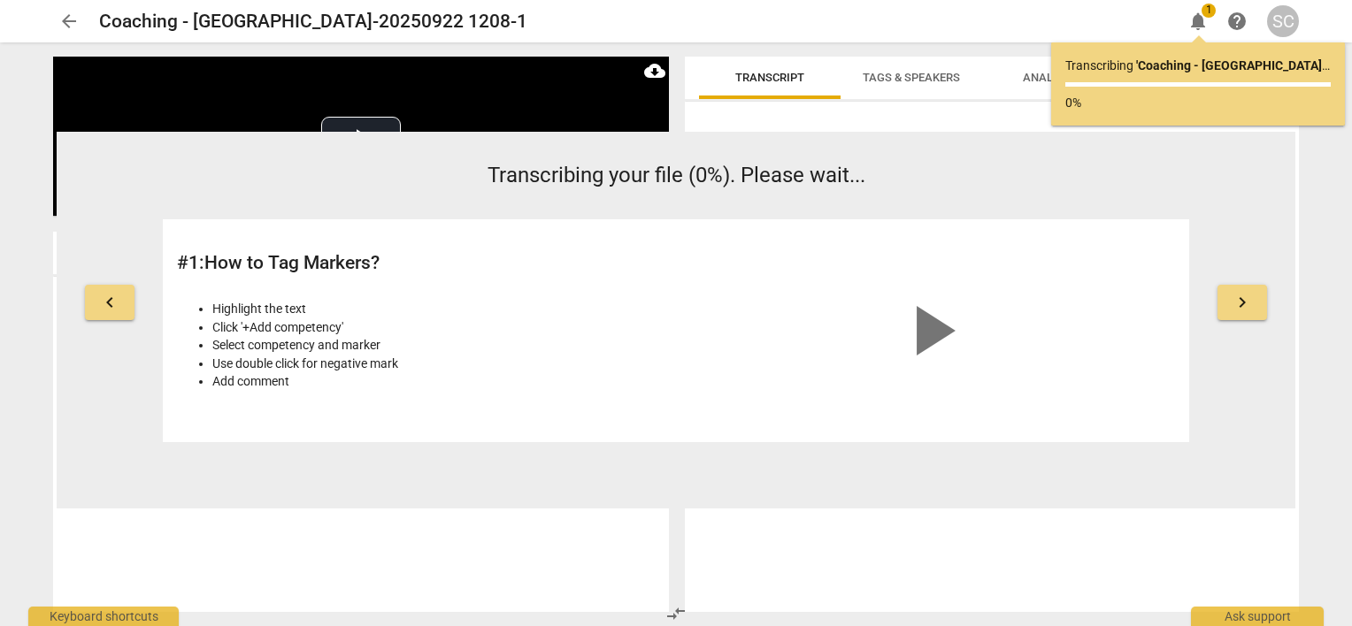
click at [67, 21] on span "arrow_back" at bounding box center [68, 21] width 21 height 21
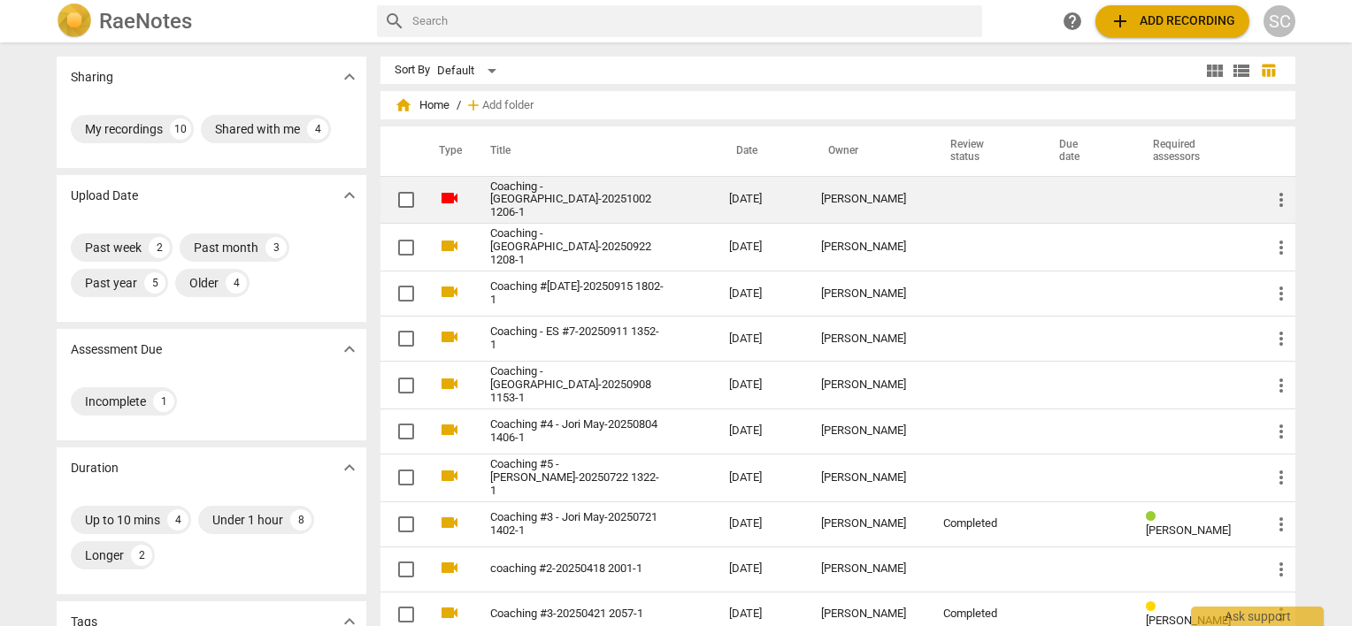
click at [560, 196] on link "Coaching - [GEOGRAPHIC_DATA]-20251002 1206-1" at bounding box center [577, 200] width 175 height 40
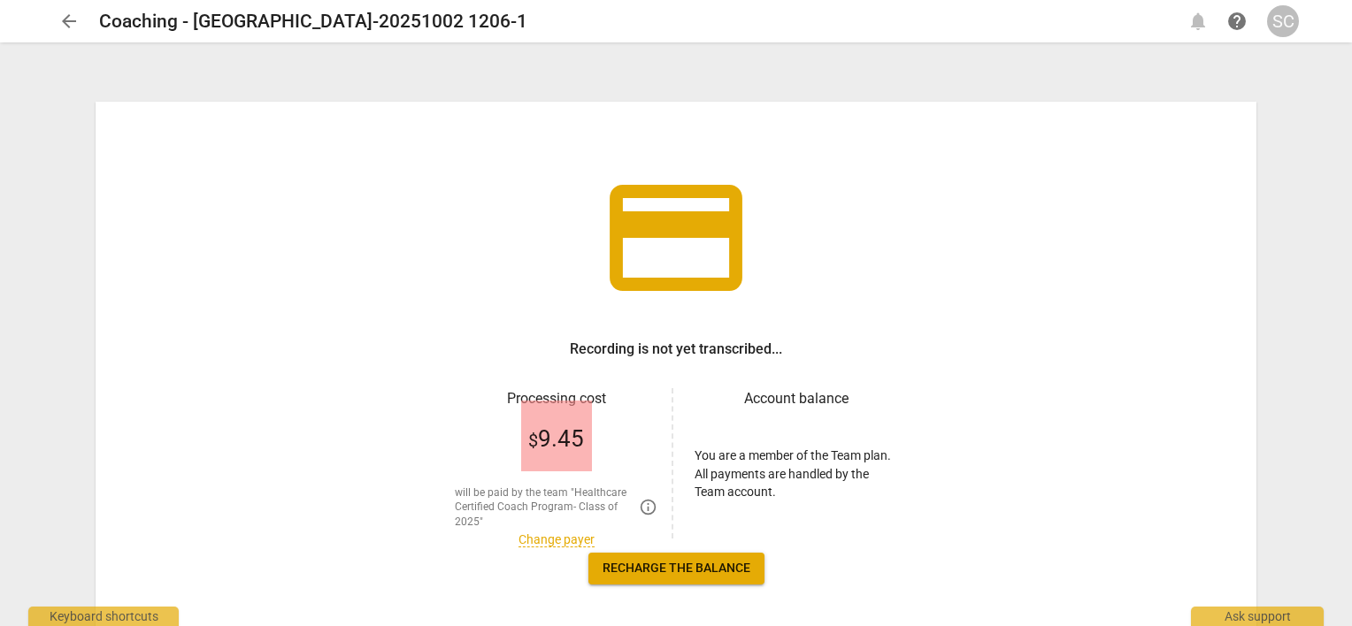
click at [548, 538] on link "Change payer" at bounding box center [556, 540] width 76 height 15
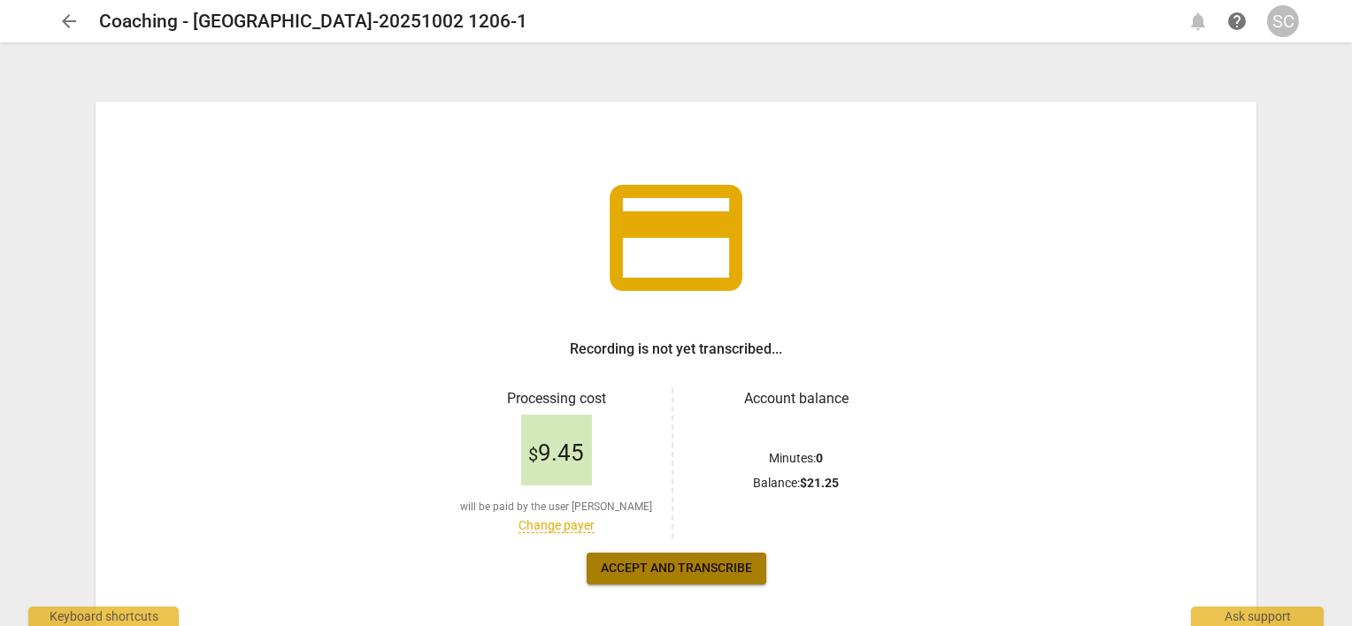
click at [691, 577] on span "Accept and transcribe" at bounding box center [676, 569] width 151 height 18
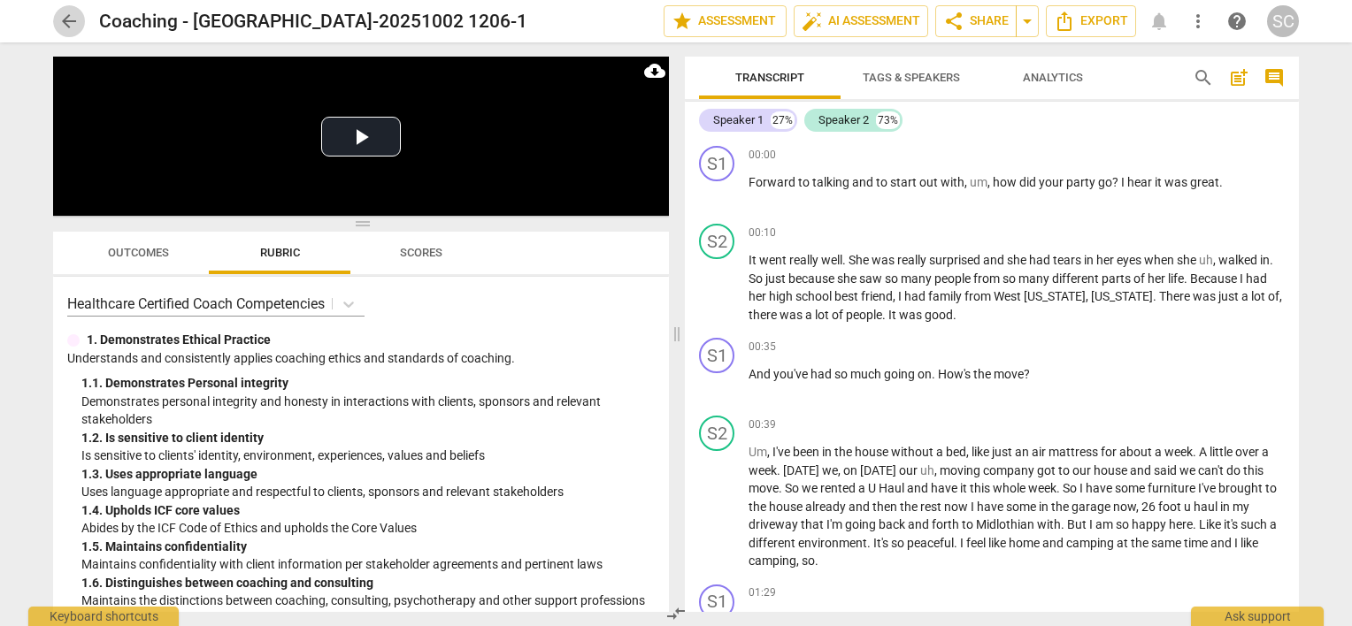
click at [73, 16] on span "arrow_back" at bounding box center [68, 21] width 21 height 21
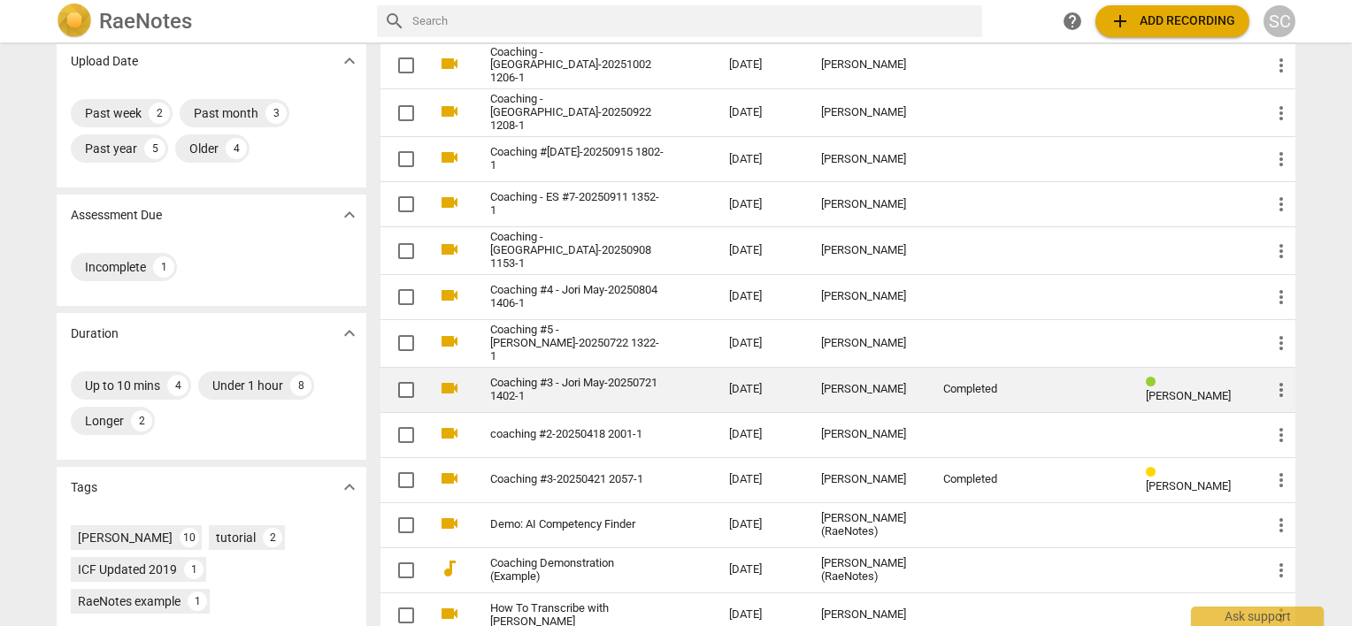
scroll to position [138, 0]
